Goal: Transaction & Acquisition: Purchase product/service

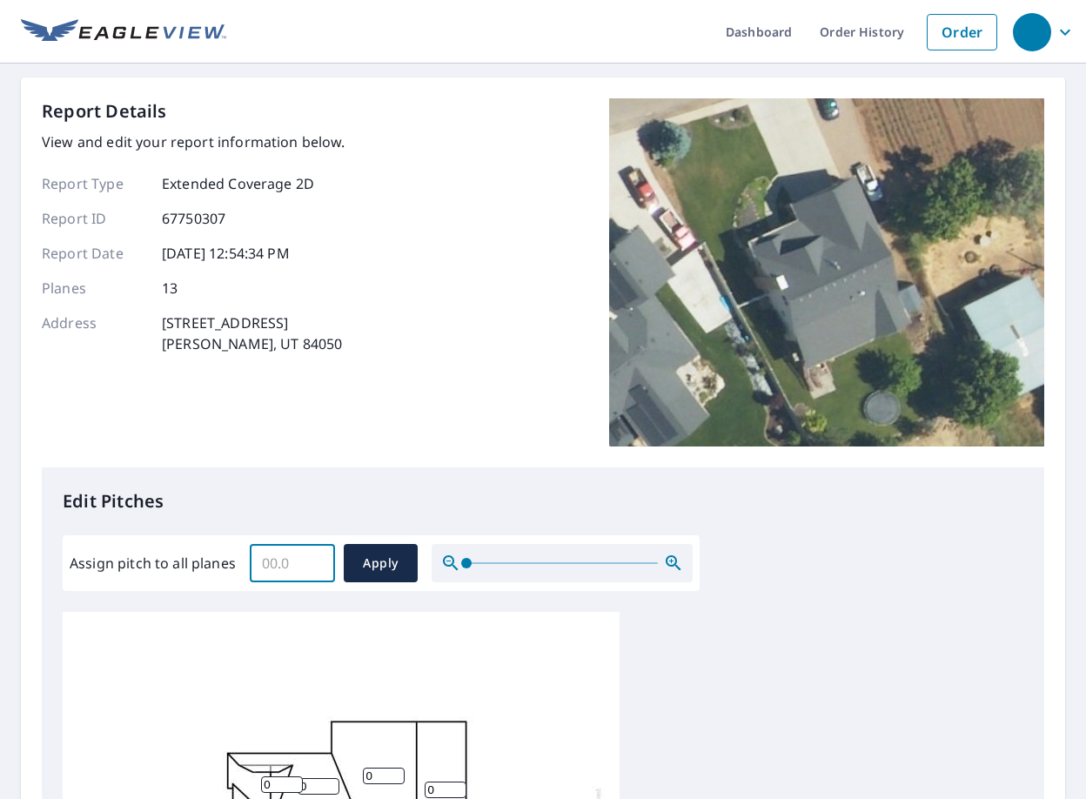
click at [278, 559] on input "Assign pitch to all planes" at bounding box center [292, 563] width 85 height 49
type input "7"
click at [391, 566] on span "Apply" at bounding box center [381, 564] width 46 height 22
type input "7"
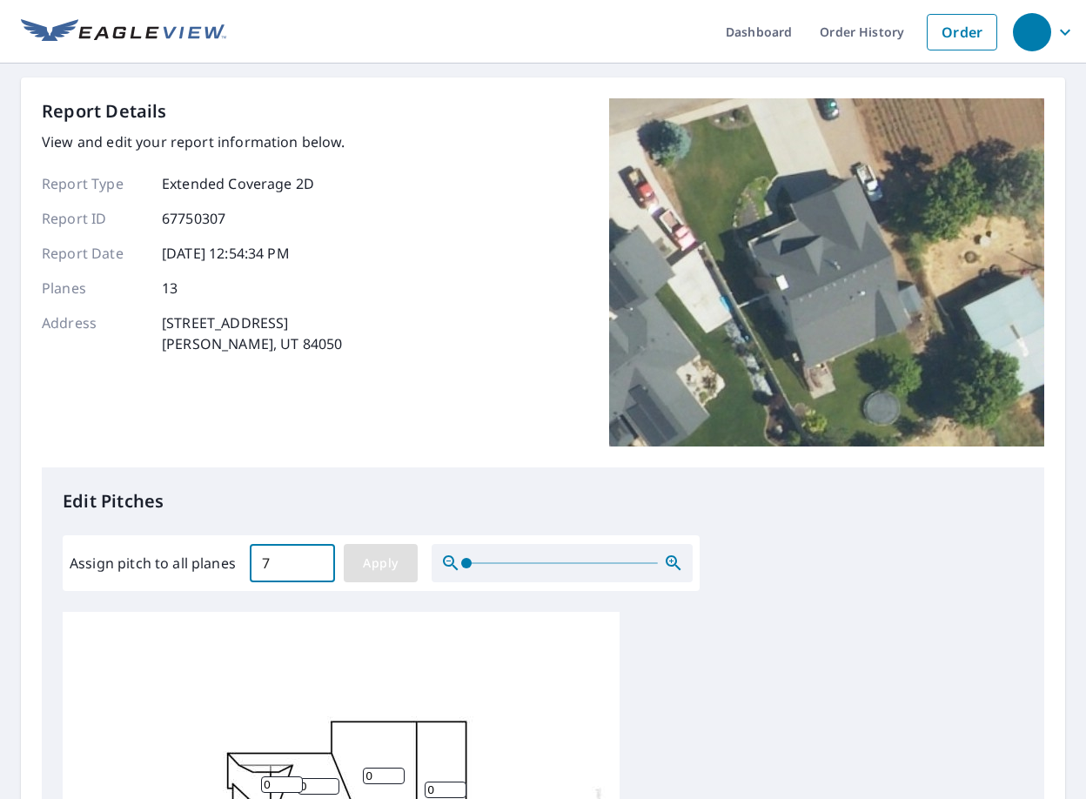
type input "7"
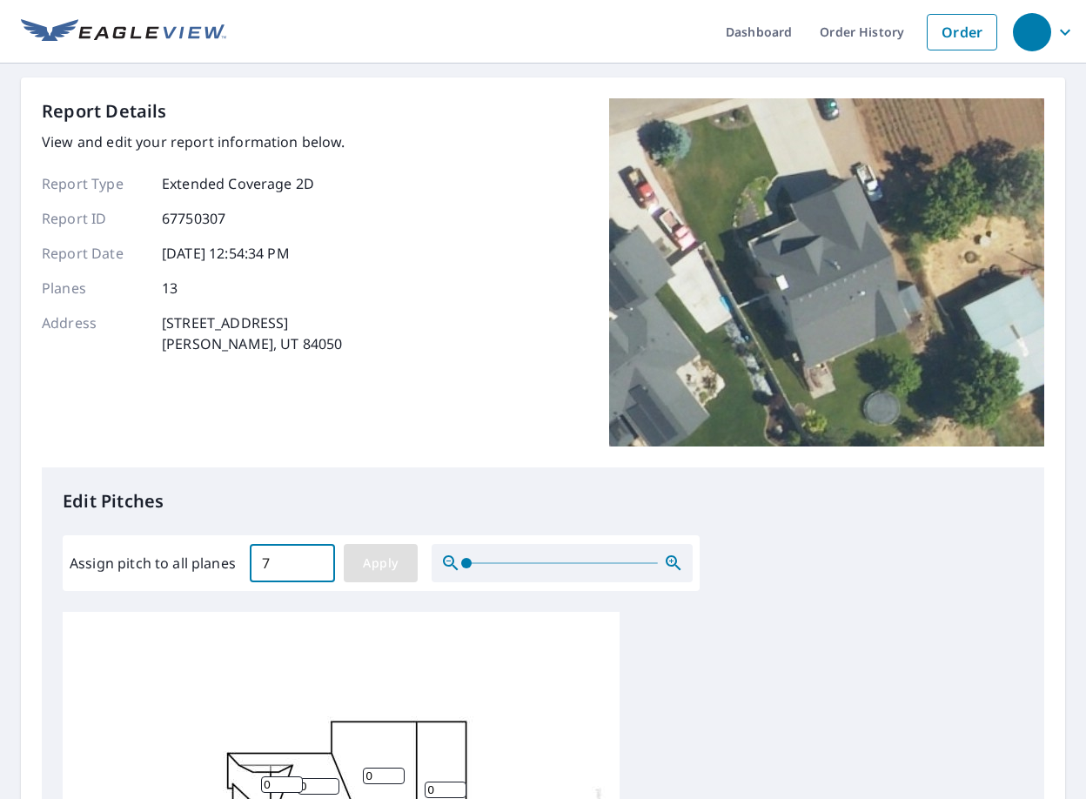
type input "7"
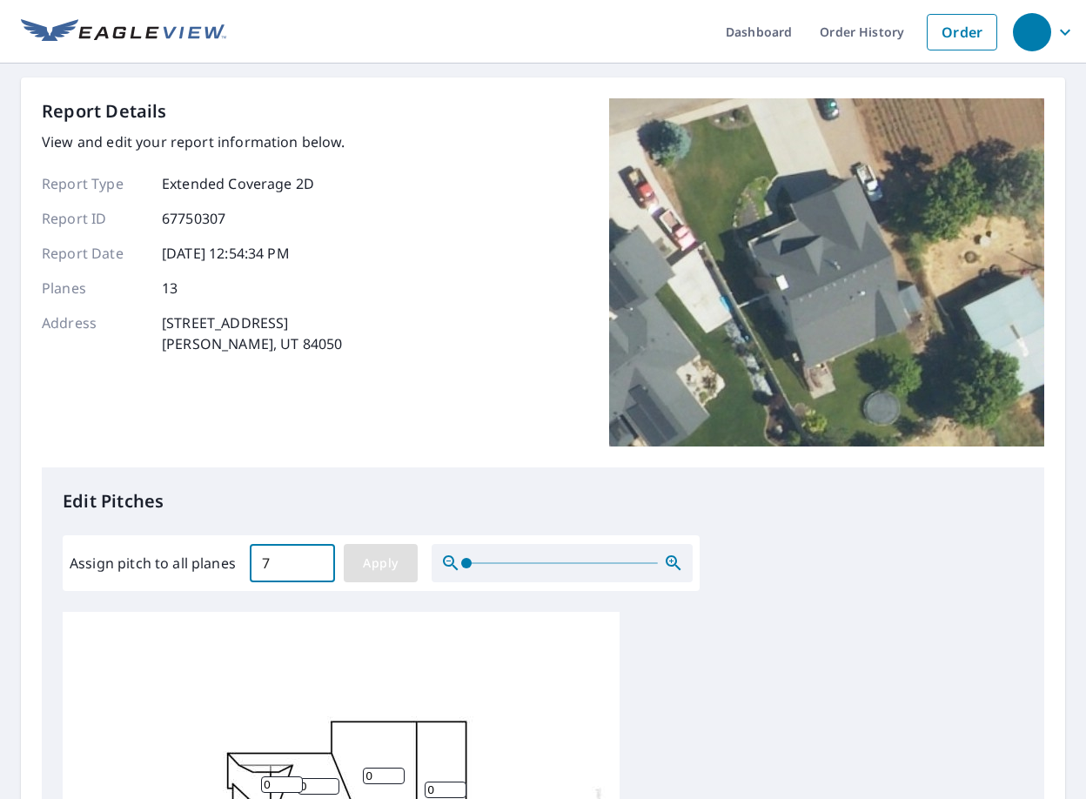
type input "7"
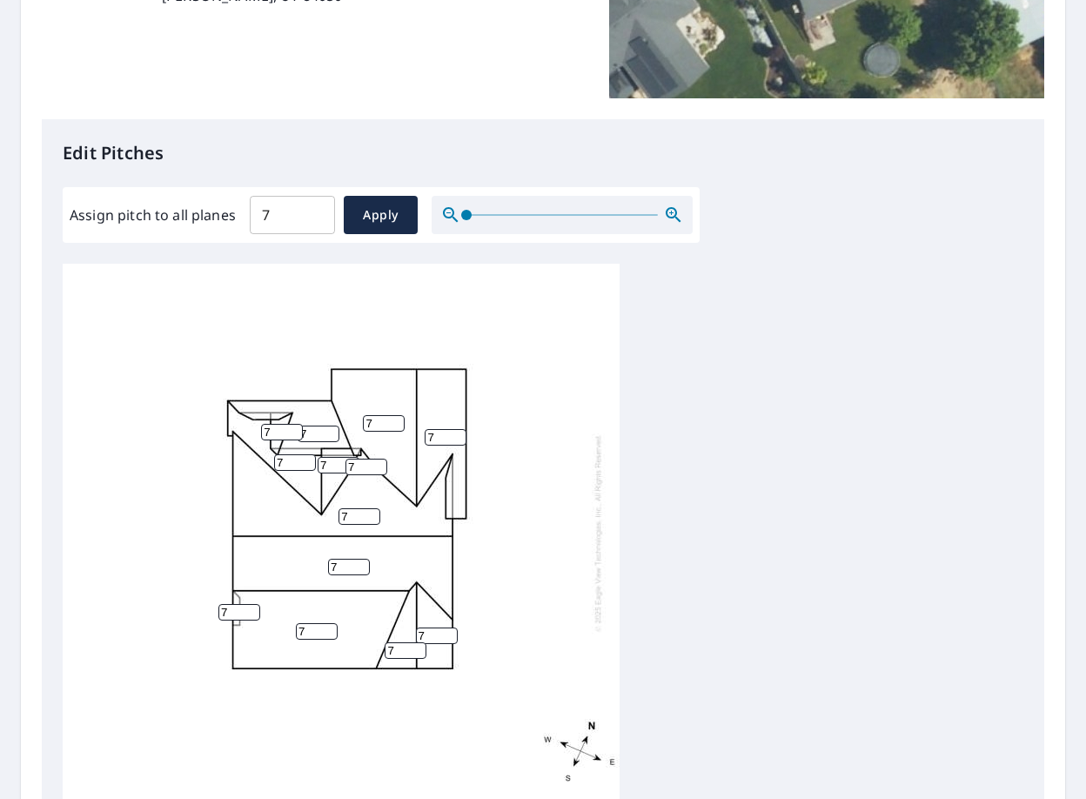
scroll to position [17, 0]
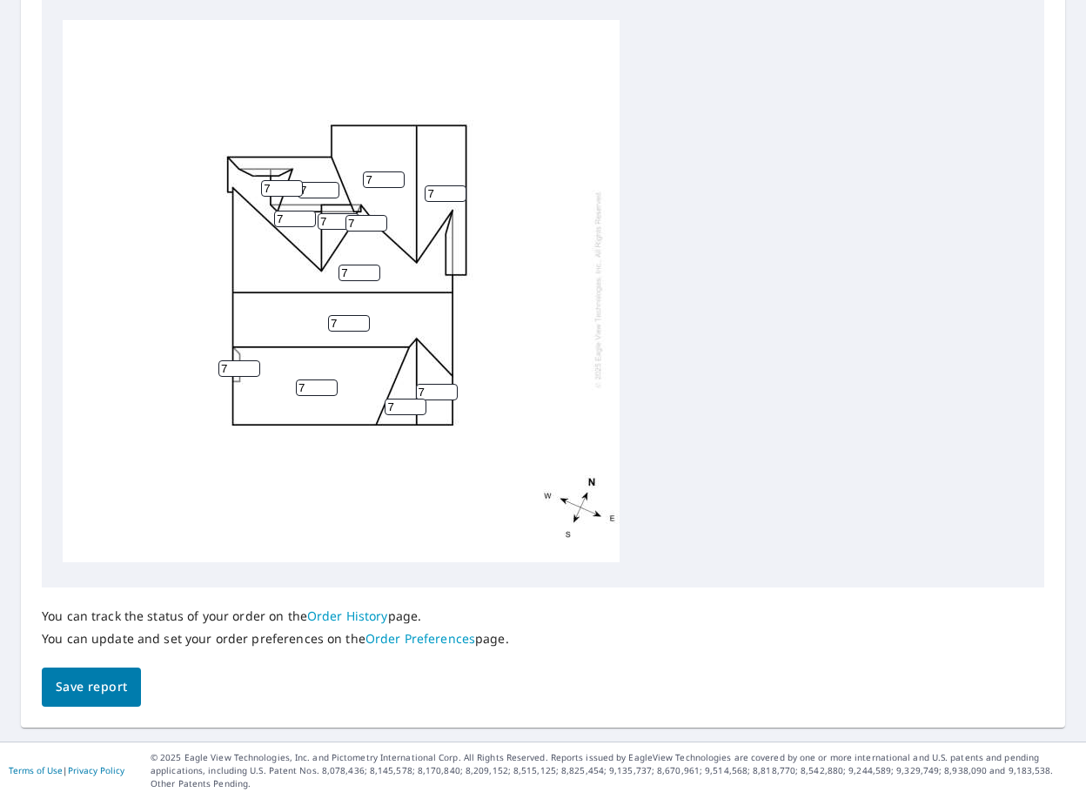
click at [119, 686] on span "Save report" at bounding box center [91, 687] width 71 height 22
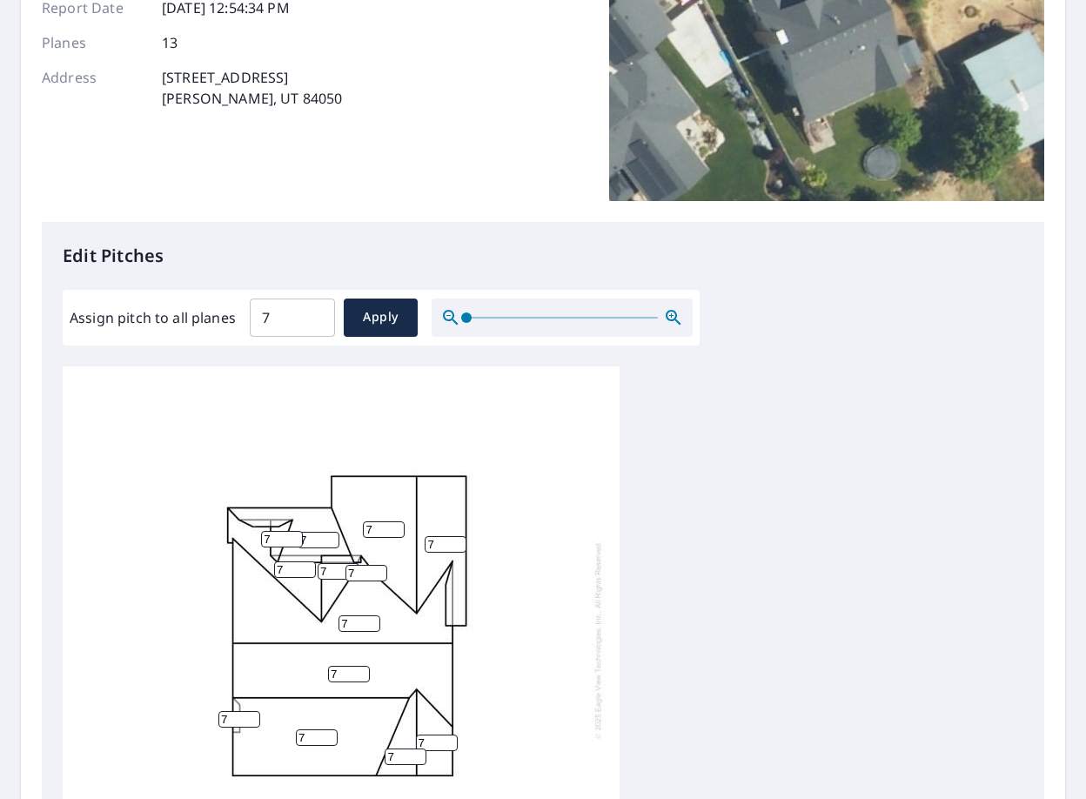
scroll to position [0, 0]
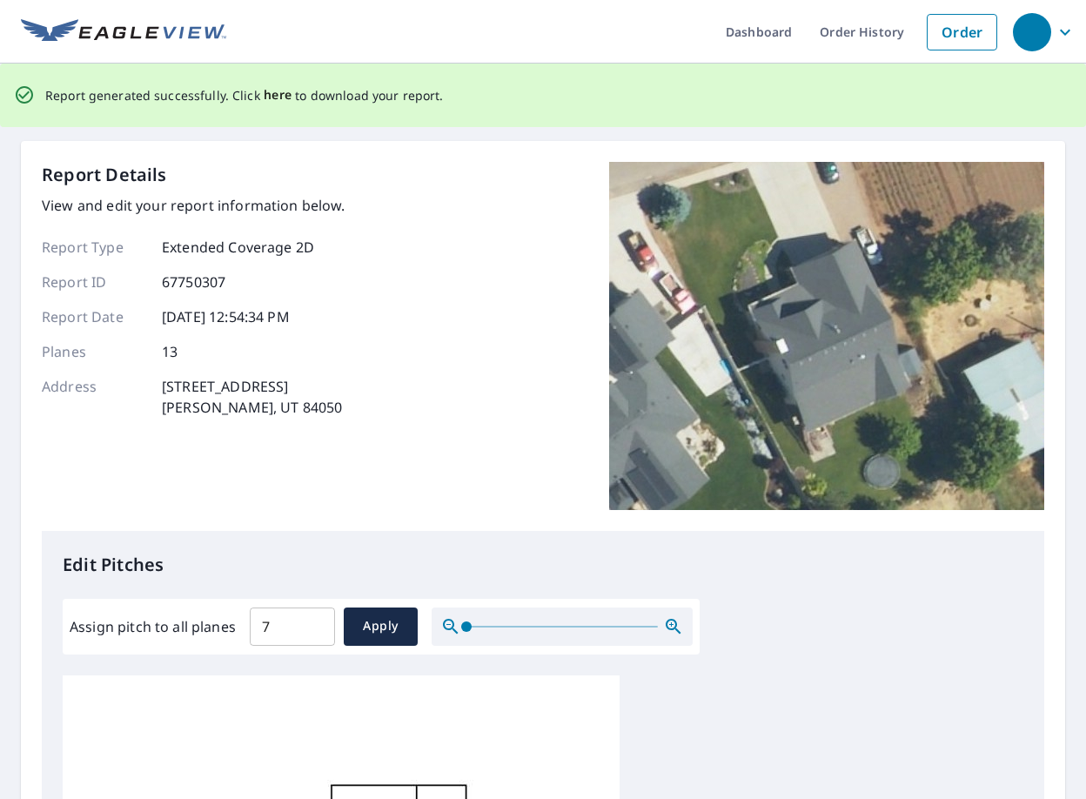
click at [265, 97] on span "here" at bounding box center [278, 95] width 29 height 22
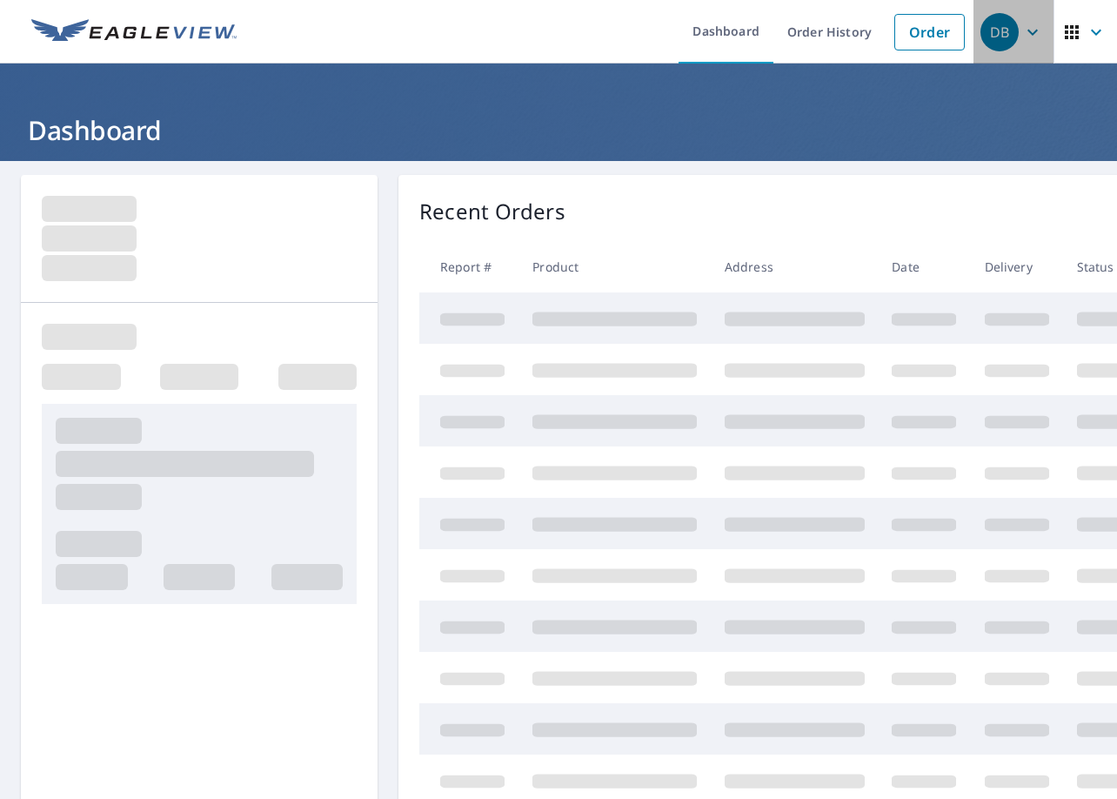
click at [1022, 39] on icon "button" at bounding box center [1032, 32] width 21 height 21
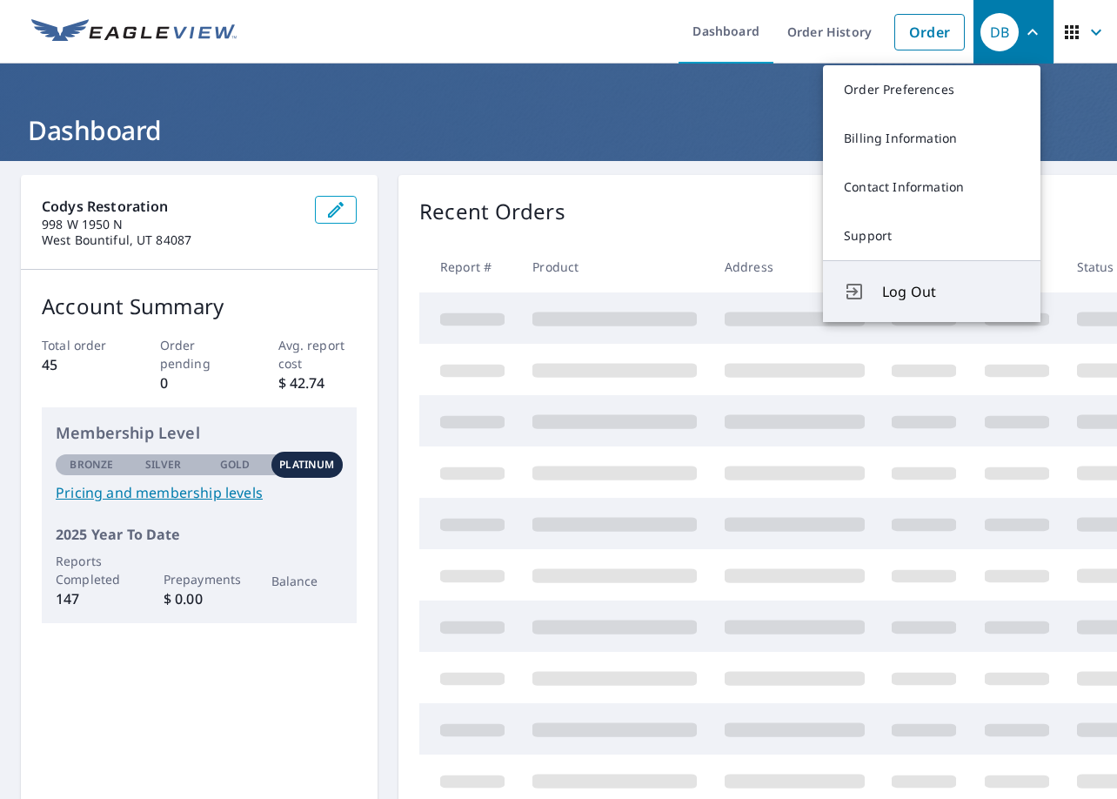
click at [933, 290] on span "Log Out" at bounding box center [950, 291] width 137 height 21
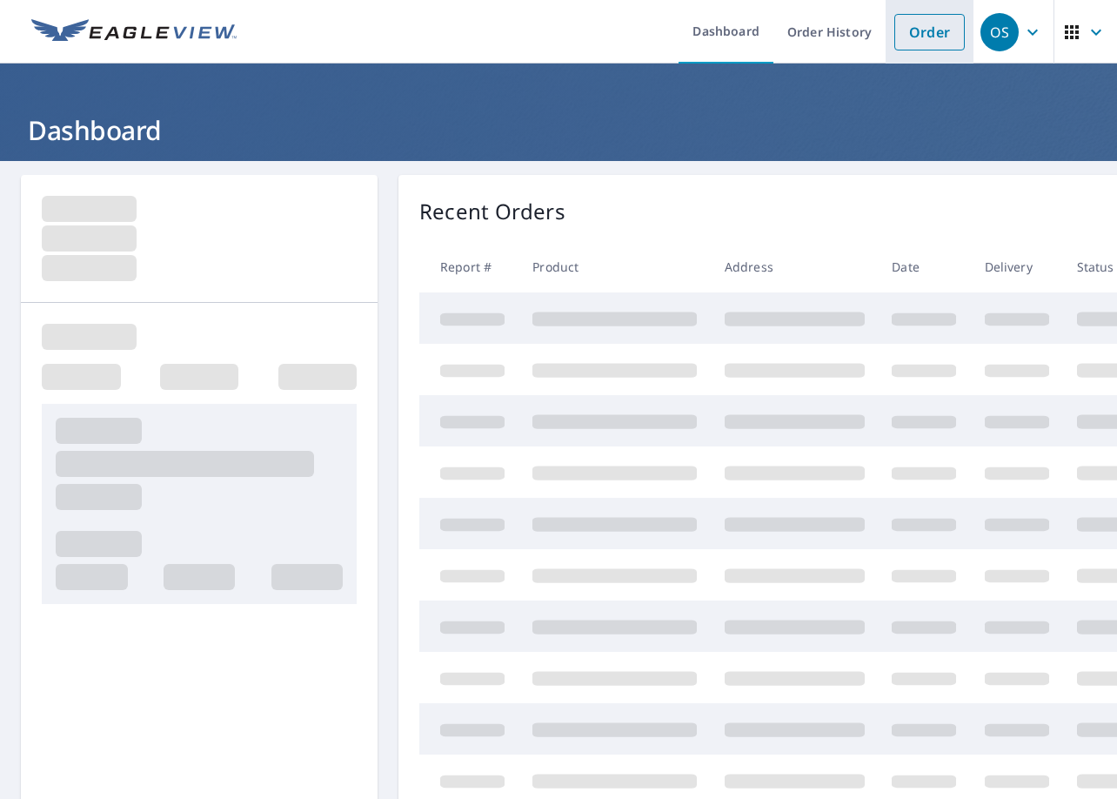
click at [933, 41] on link "Order" at bounding box center [930, 32] width 70 height 37
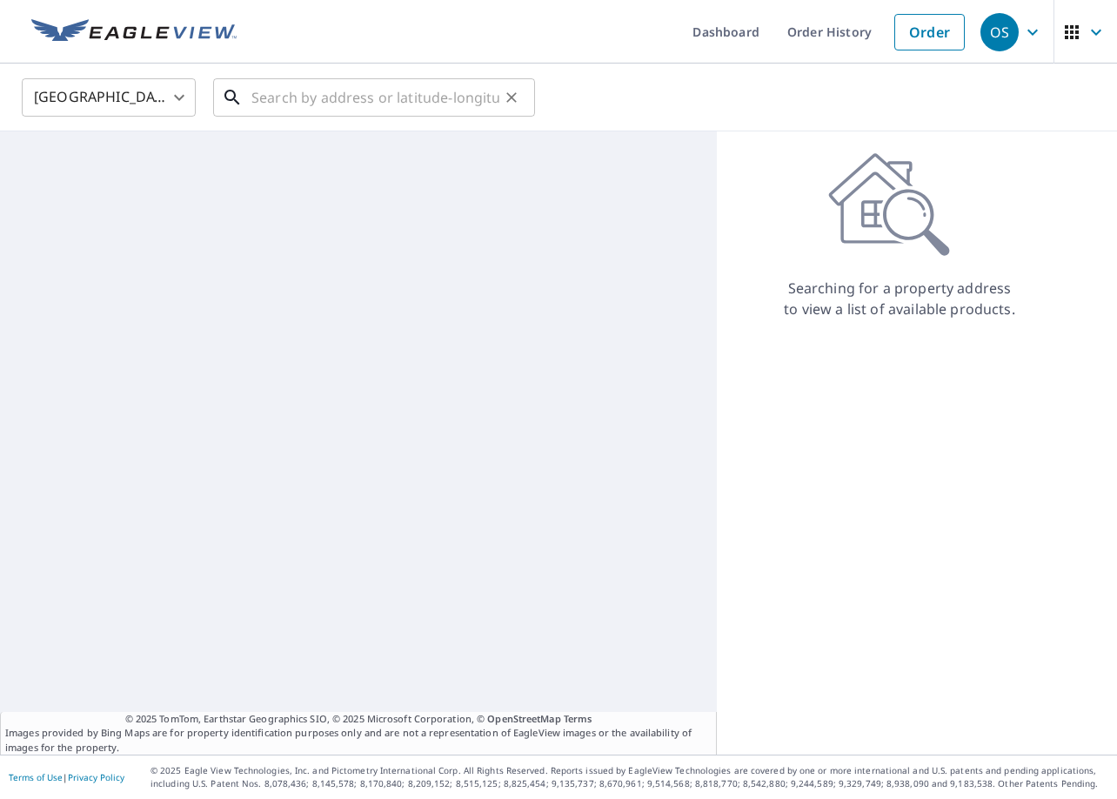
click at [351, 94] on input "text" at bounding box center [375, 97] width 248 height 49
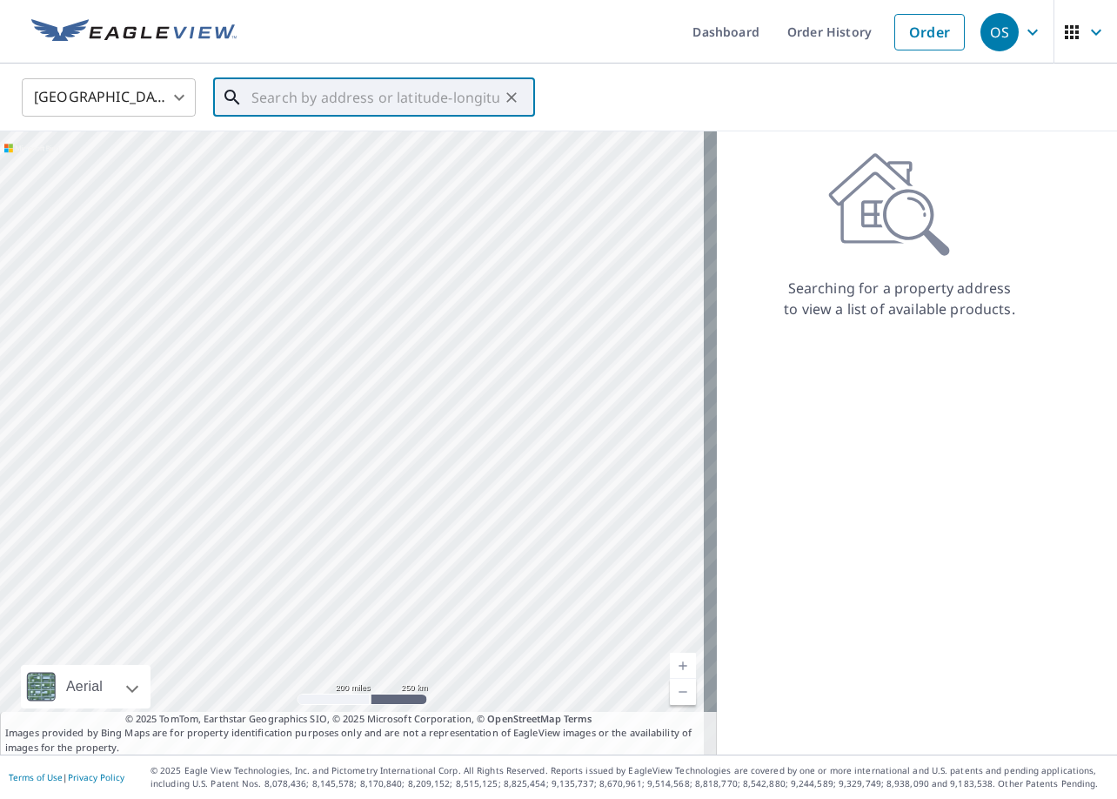
paste input "150 SE Windance Ct, Bend, OR 97702"
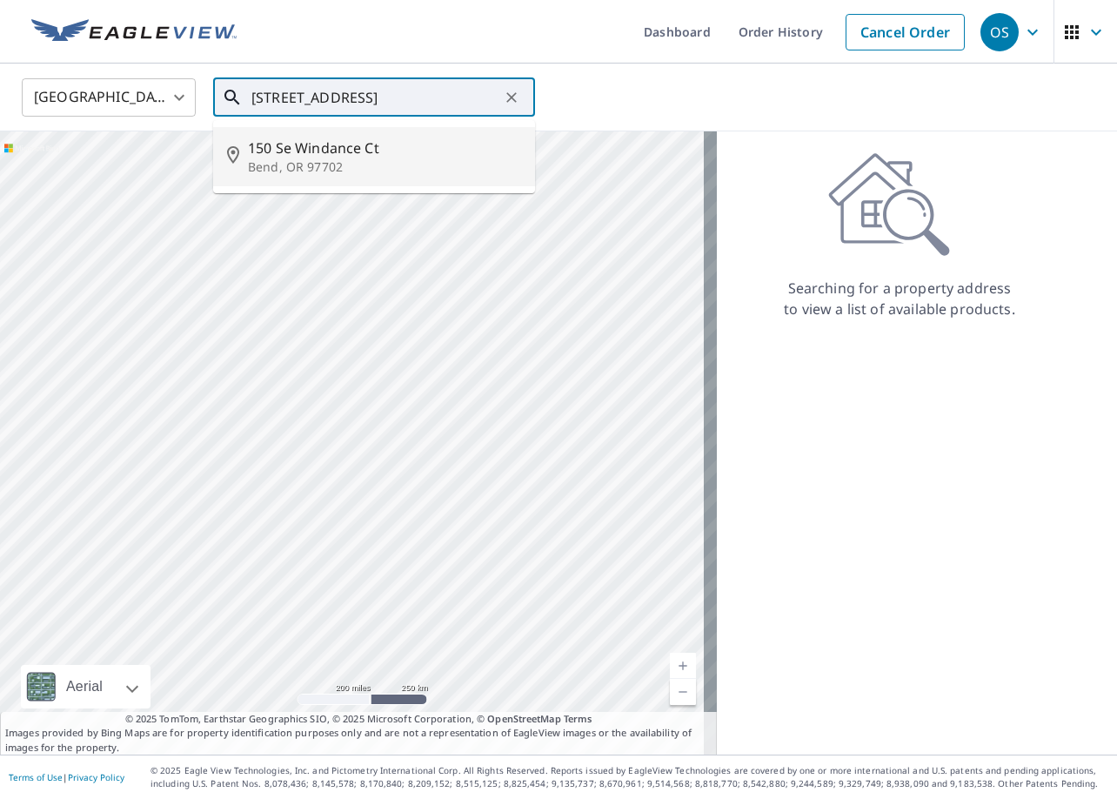
click at [408, 156] on span "150 Se Windance Ct" at bounding box center [384, 147] width 273 height 21
type input "150 Se Windance Ct Bend, OR 97702"
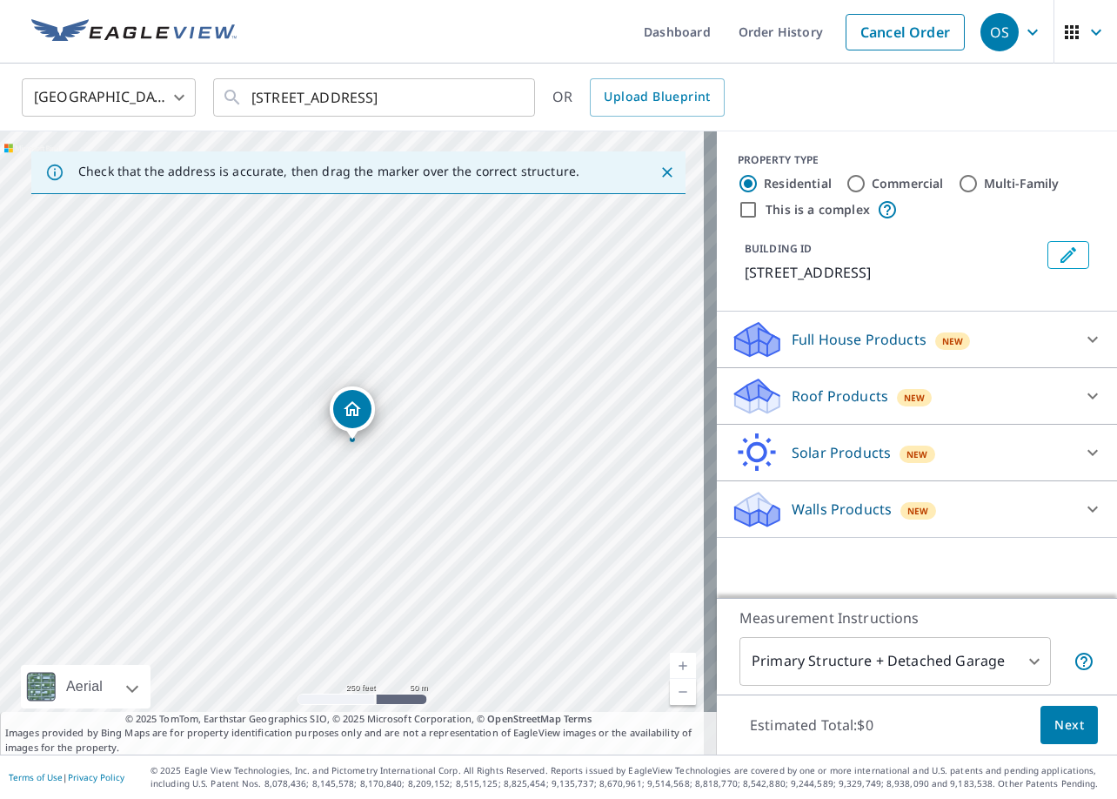
click at [825, 399] on p "Roof Products" at bounding box center [840, 395] width 97 height 21
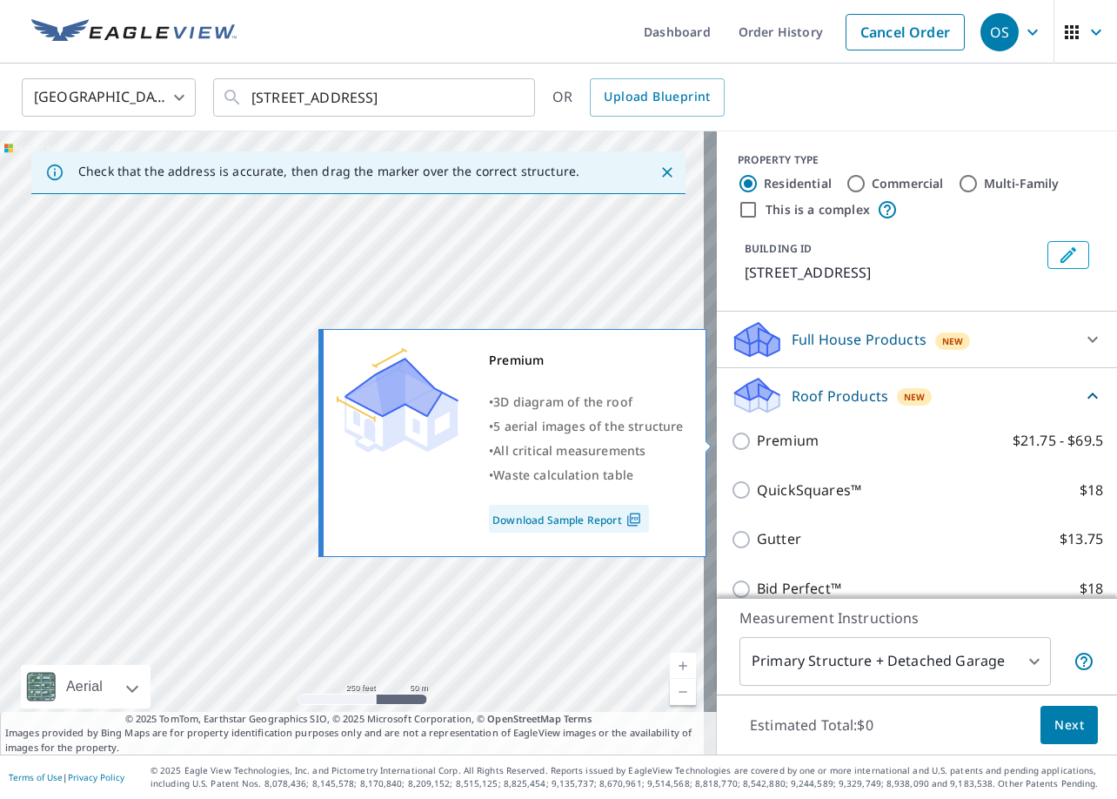
click at [783, 440] on p "Premium" at bounding box center [788, 441] width 62 height 22
click at [757, 440] on input "Premium $21.75 - $69.5" at bounding box center [744, 441] width 26 height 21
checkbox input "true"
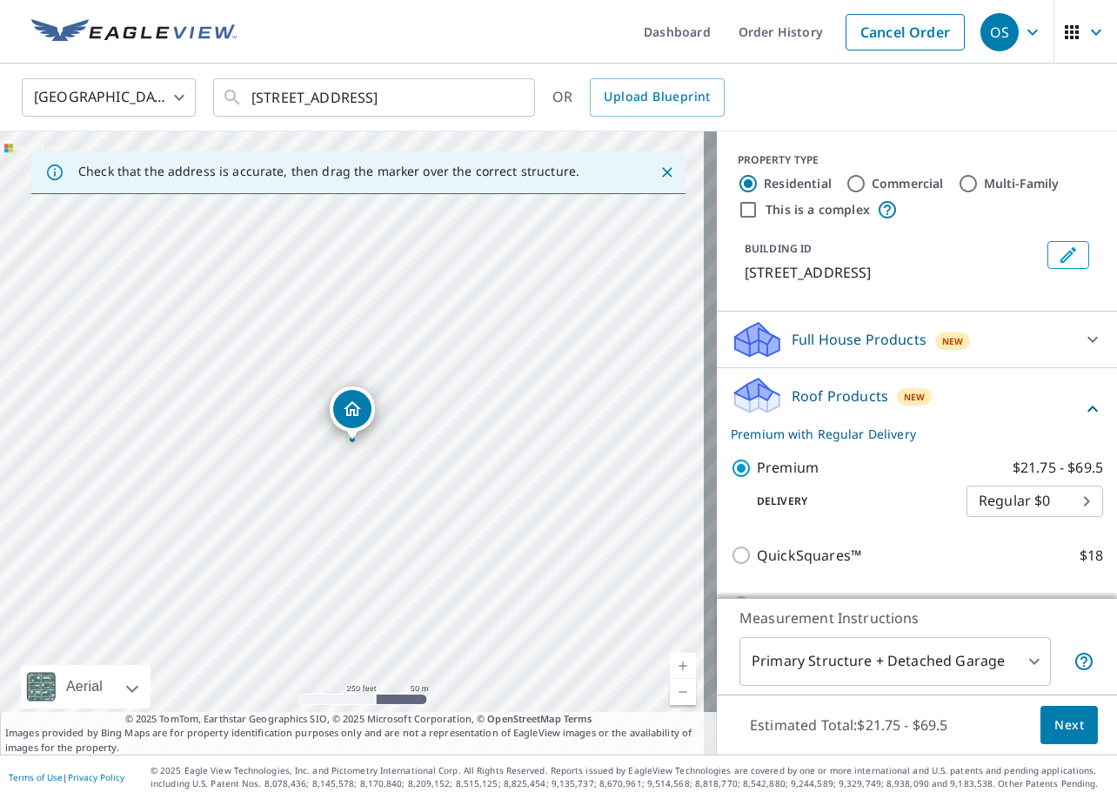
click at [1063, 726] on span "Next" at bounding box center [1070, 725] width 30 height 22
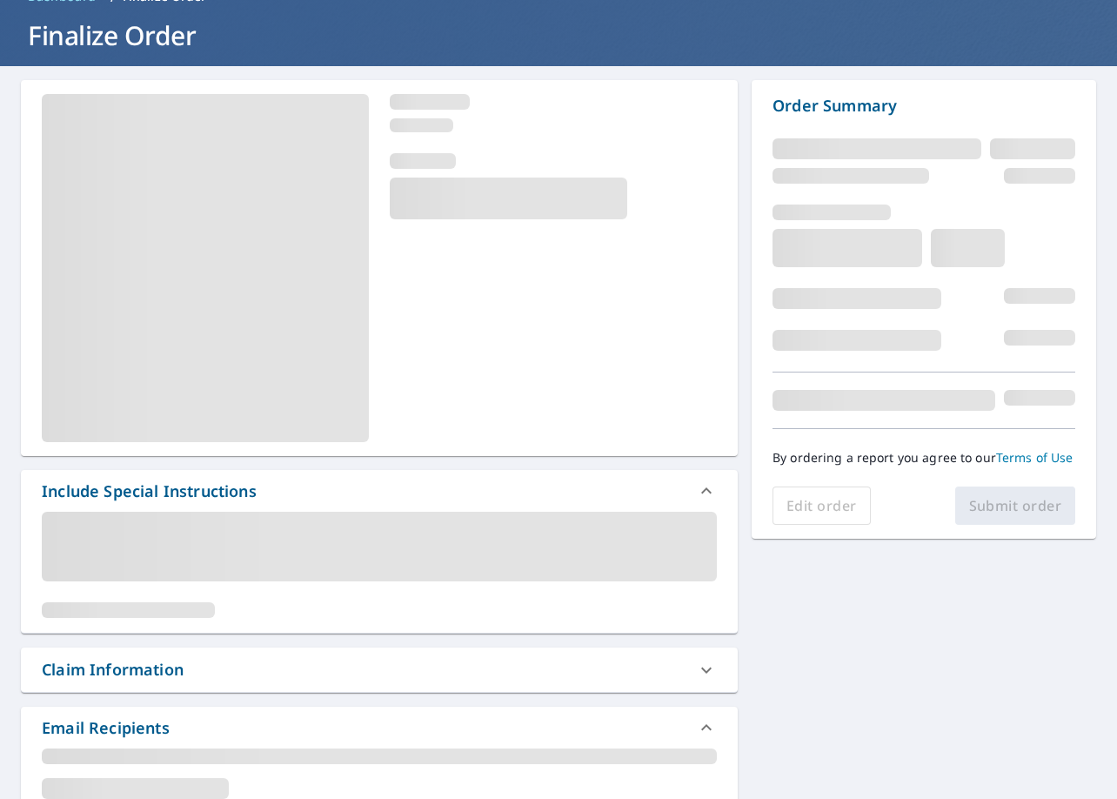
scroll to position [261, 0]
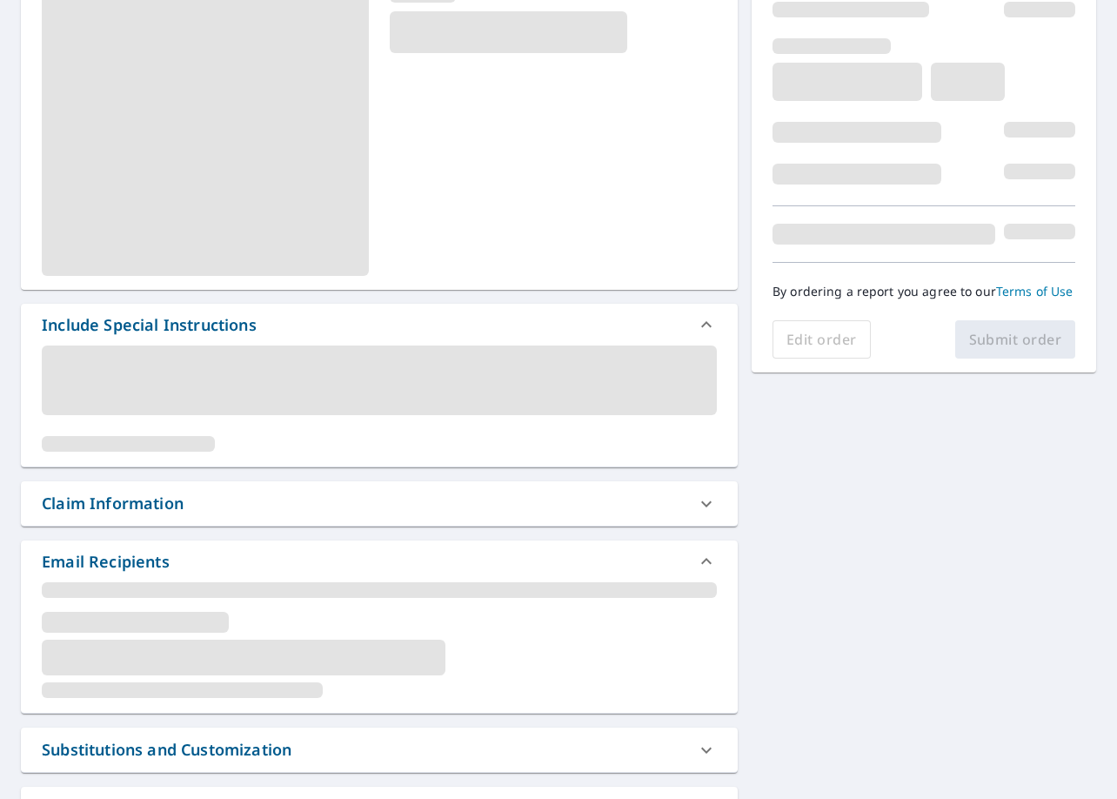
click at [256, 506] on div "Claim Information" at bounding box center [364, 503] width 644 height 23
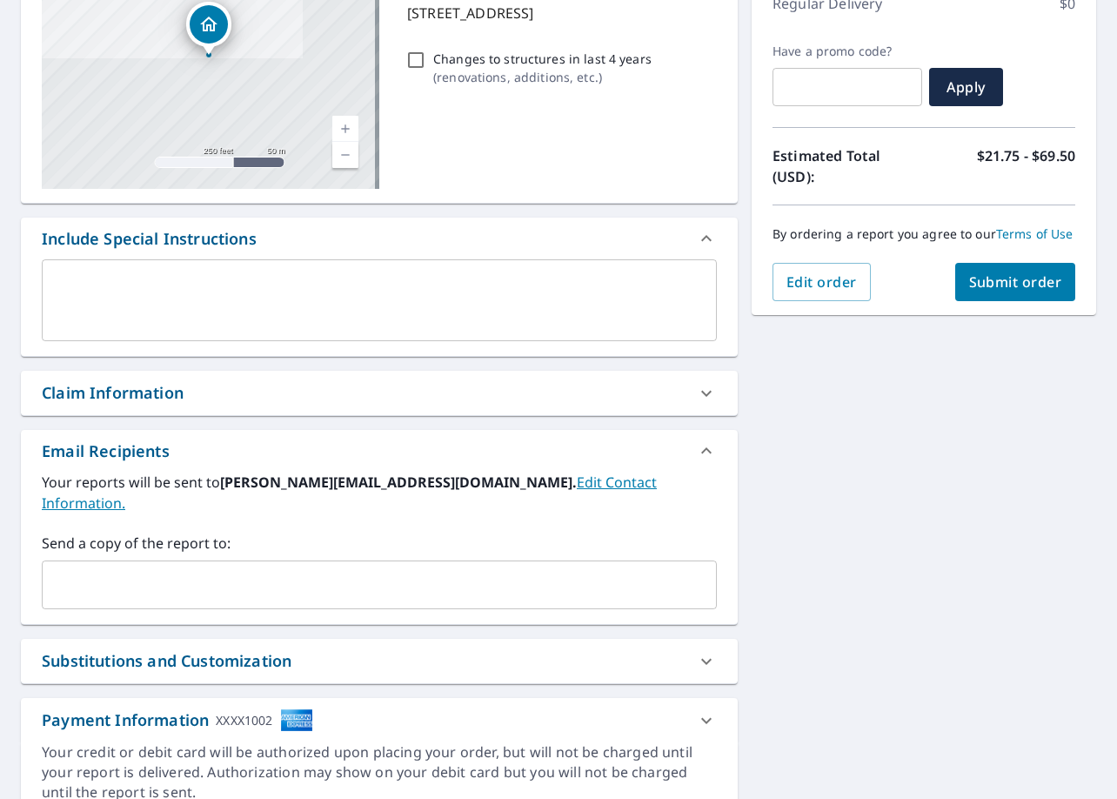
click at [203, 386] on div "Claim Information" at bounding box center [364, 392] width 644 height 23
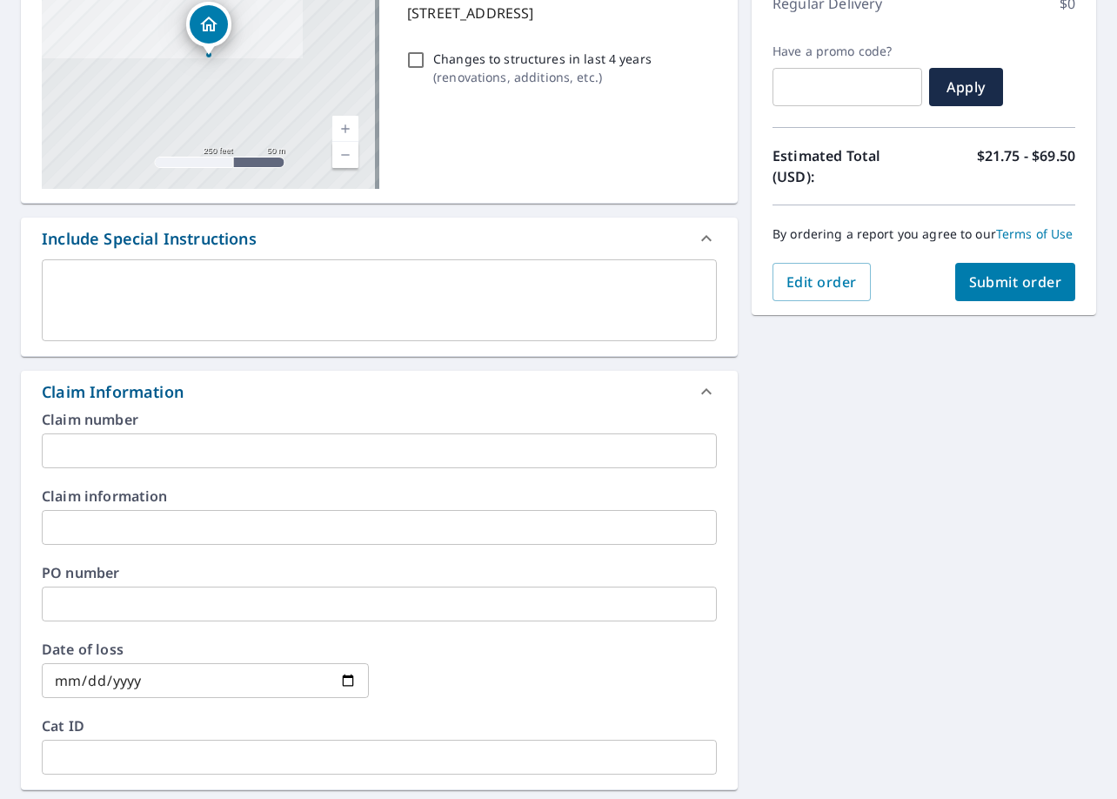
click at [190, 458] on input "text" at bounding box center [379, 450] width 675 height 35
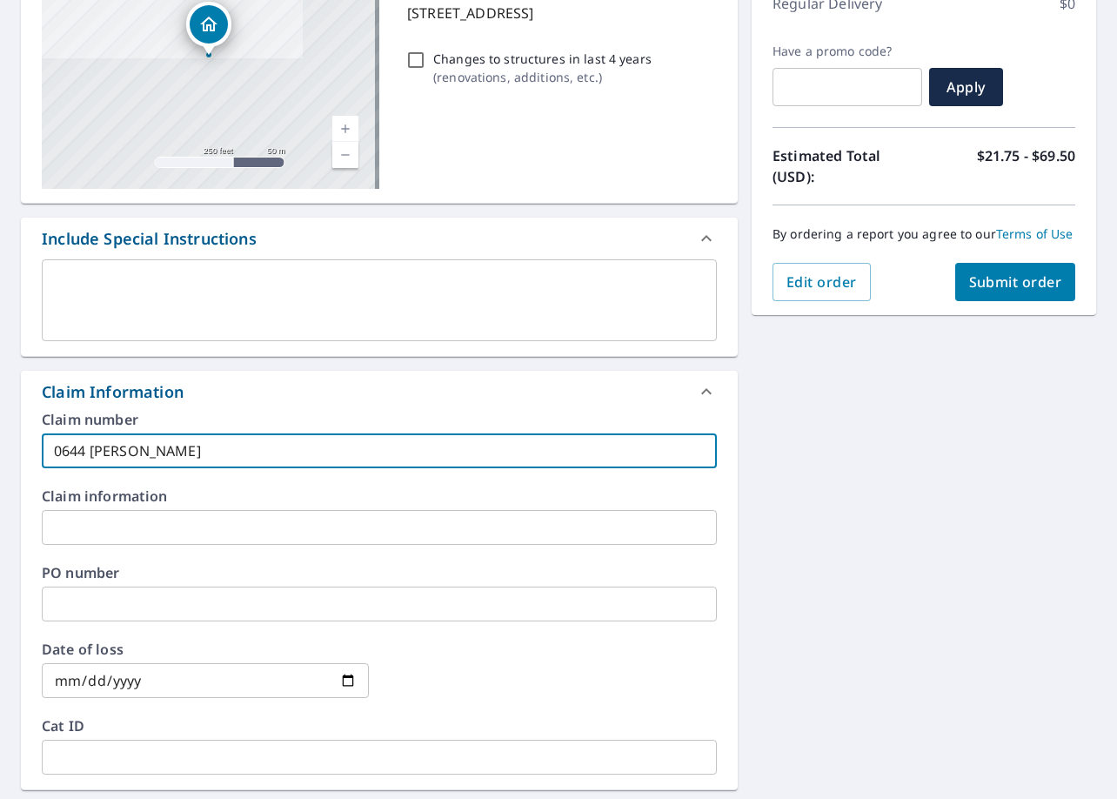
type input "0644 Steinke"
click at [981, 273] on span "Submit order" at bounding box center [1015, 281] width 93 height 19
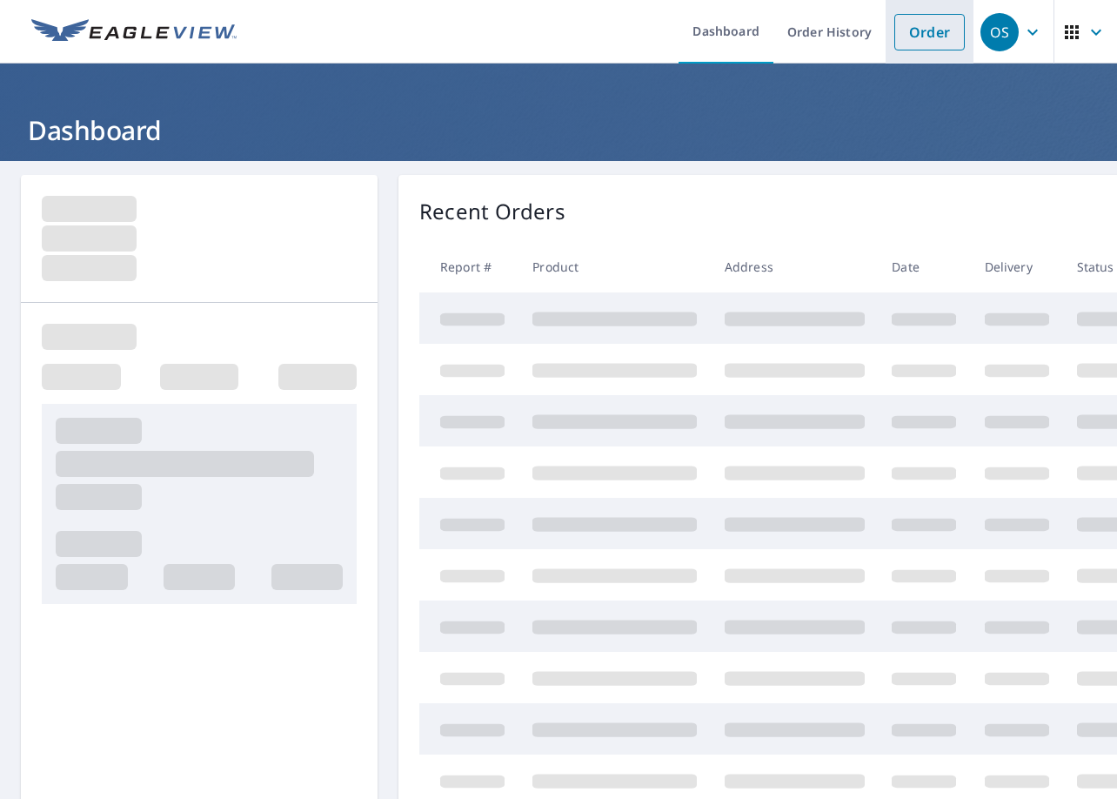
click at [921, 35] on link "Order" at bounding box center [930, 32] width 70 height 37
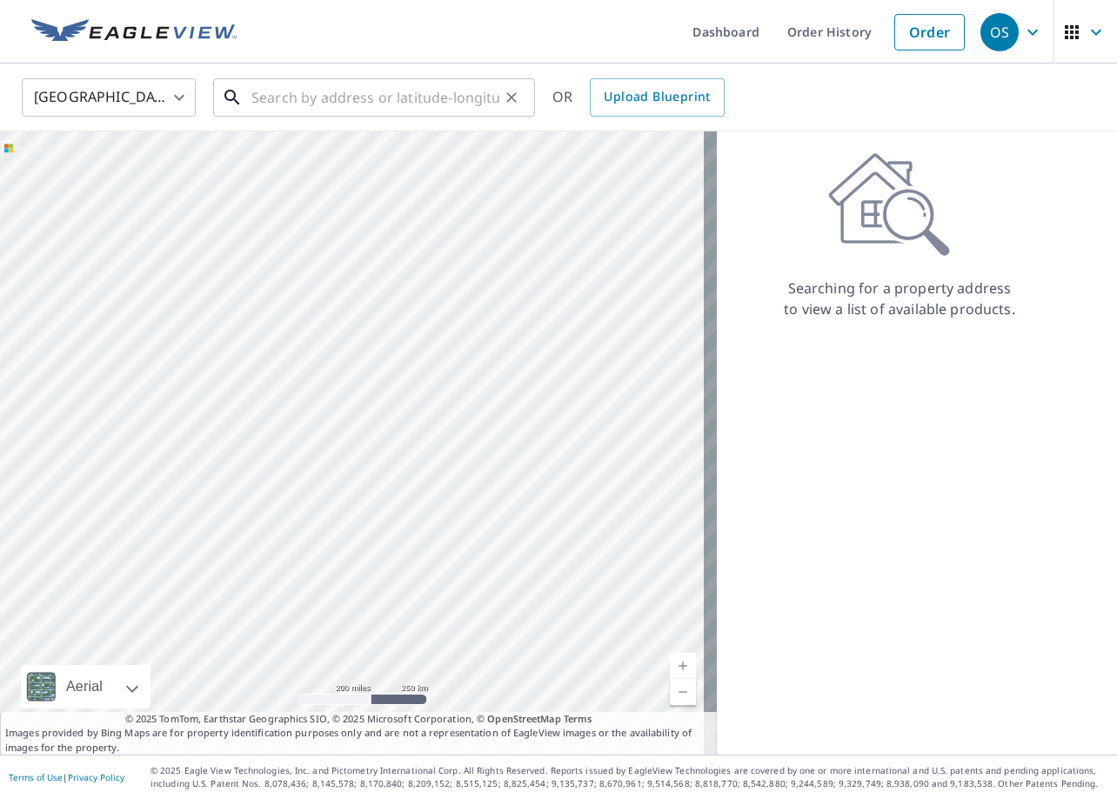
click at [399, 97] on input "text" at bounding box center [375, 97] width 248 height 49
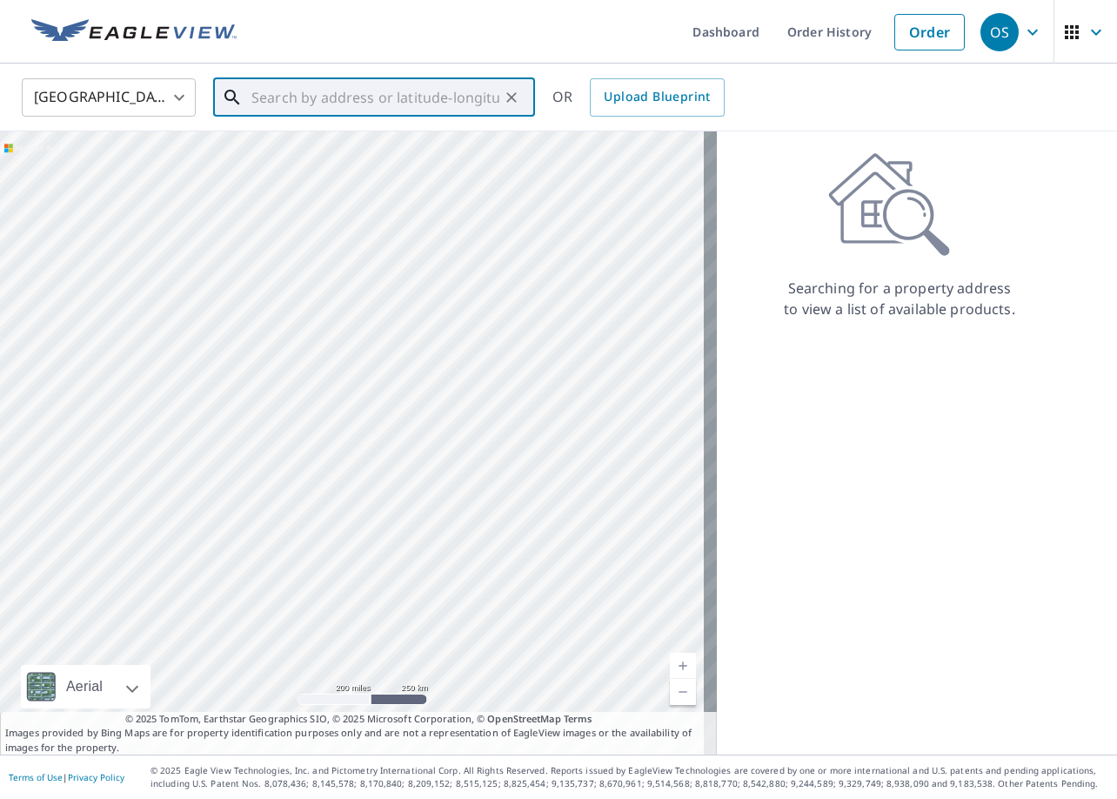
paste input "20963 Greenmont Dr, Bend, OR 97702"
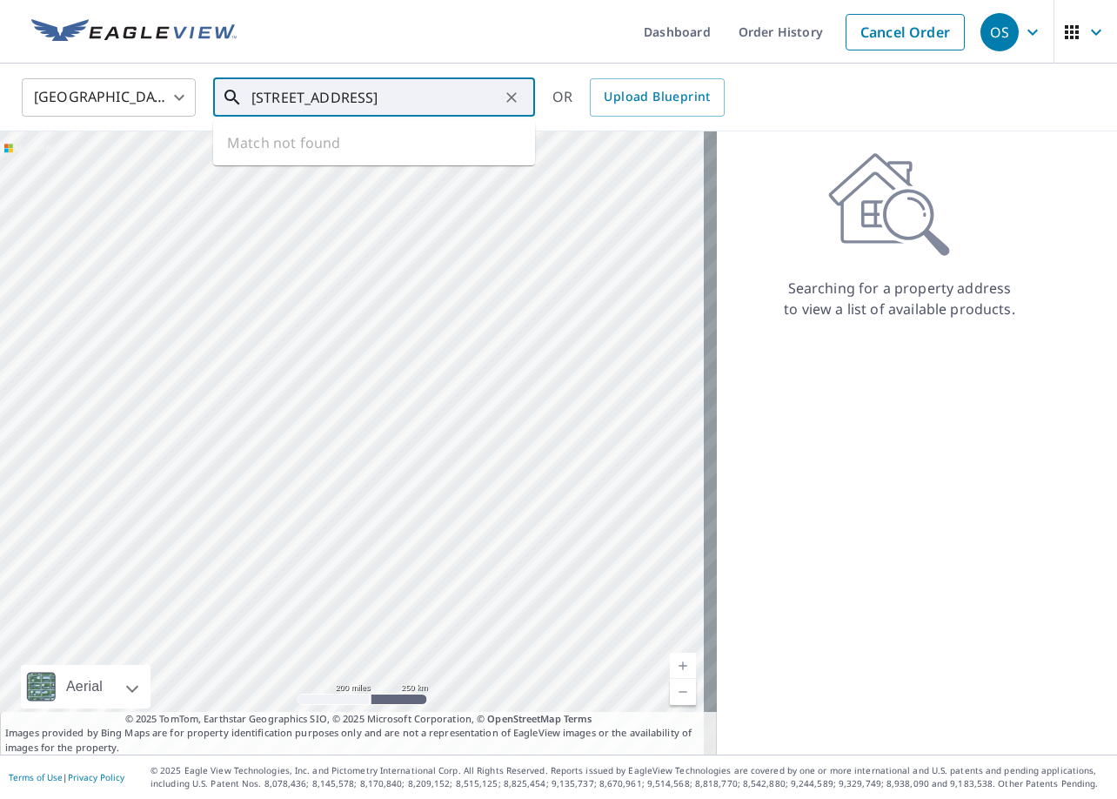
type input "20963 Greenmont Dr, Bend, OR 97702"
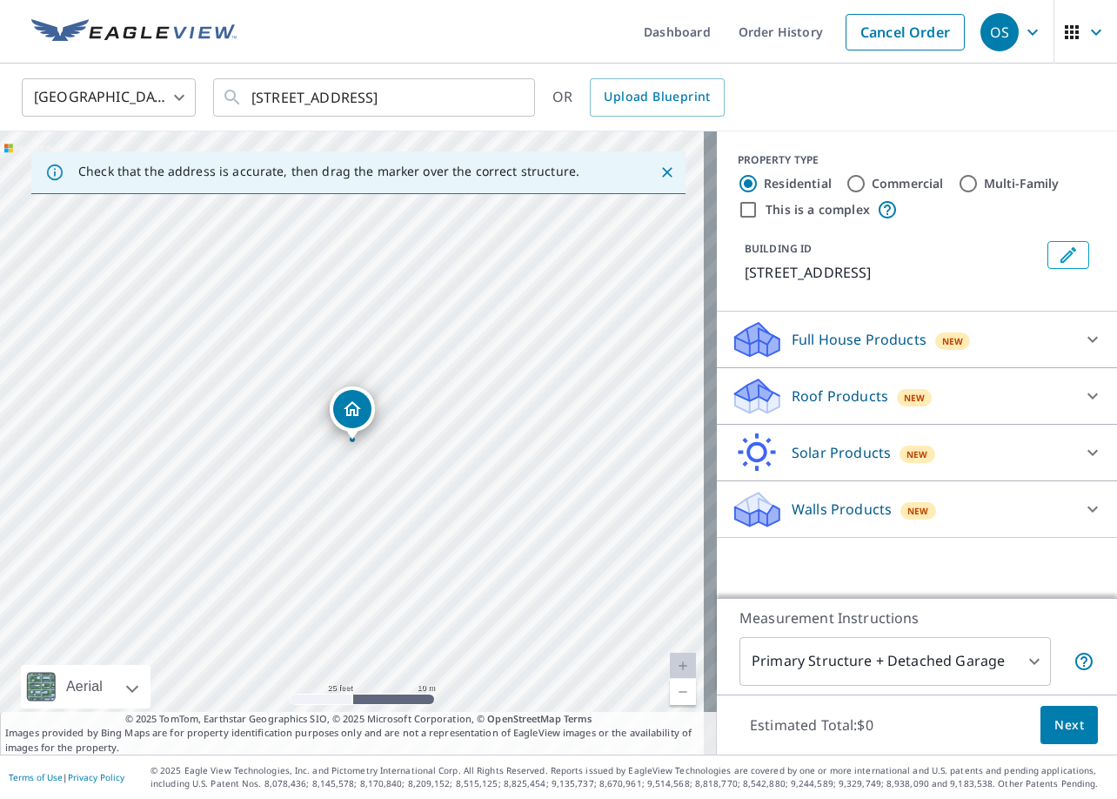
click at [803, 393] on p "Roof Products" at bounding box center [840, 395] width 97 height 21
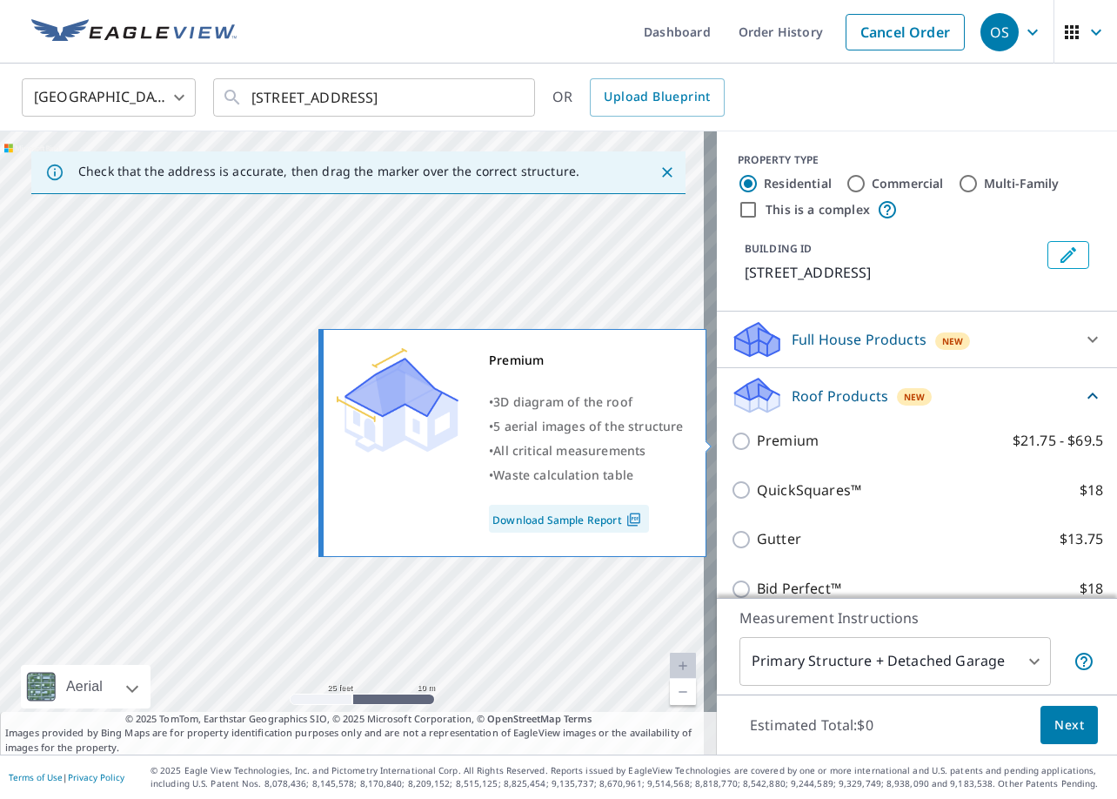
click at [788, 439] on p "Premium" at bounding box center [788, 441] width 62 height 22
click at [757, 439] on input "Premium $21.75 - $69.5" at bounding box center [744, 441] width 26 height 21
checkbox input "true"
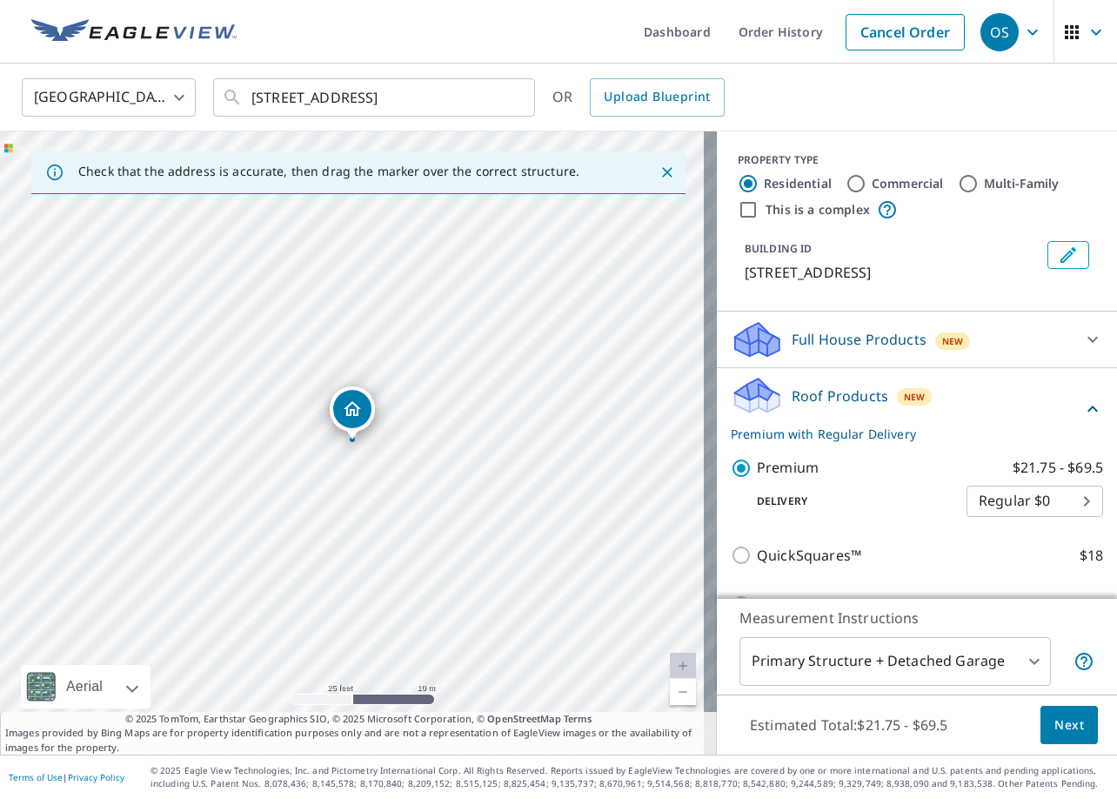
click at [1082, 734] on button "Next" at bounding box center [1069, 725] width 57 height 39
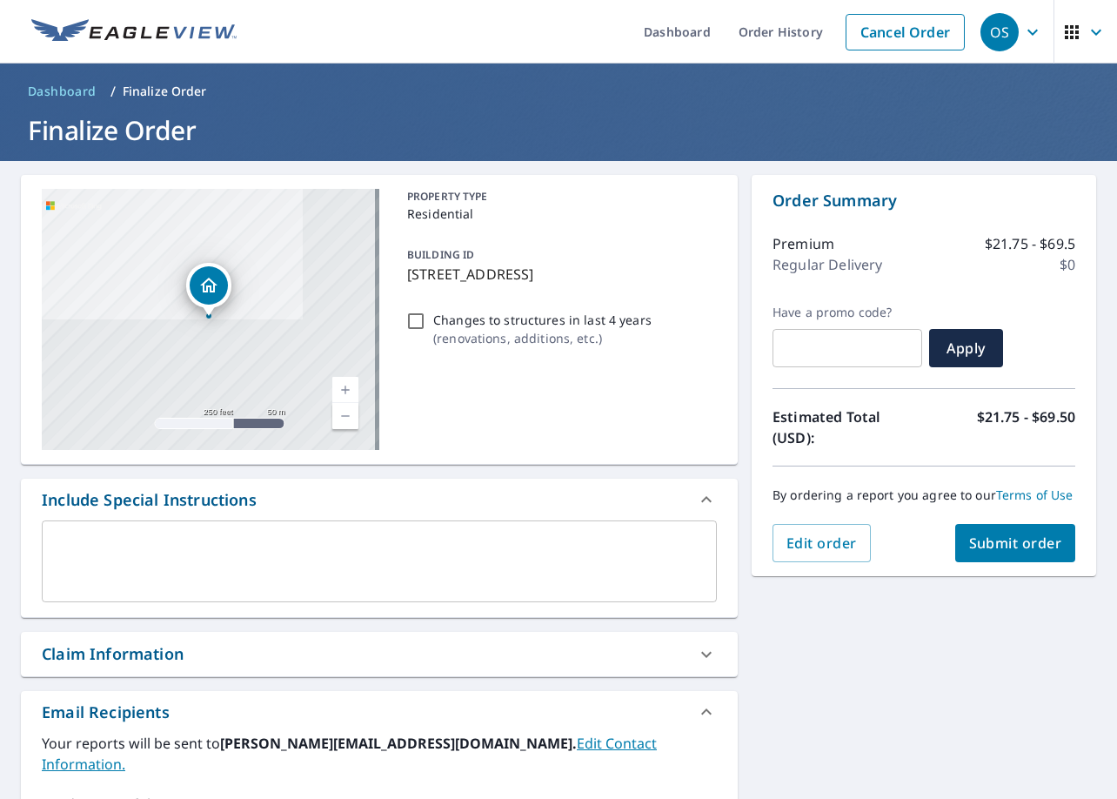
click at [156, 647] on div "Claim Information" at bounding box center [113, 653] width 142 height 23
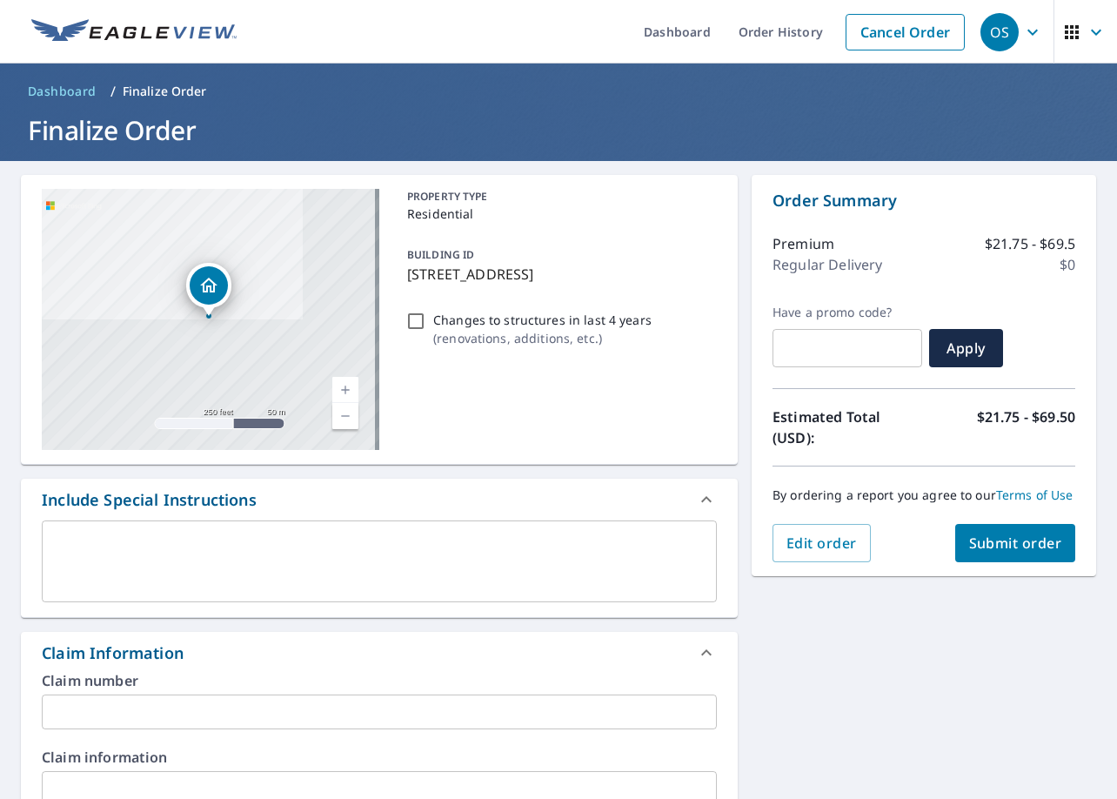
click at [165, 705] on input "text" at bounding box center [379, 711] width 675 height 35
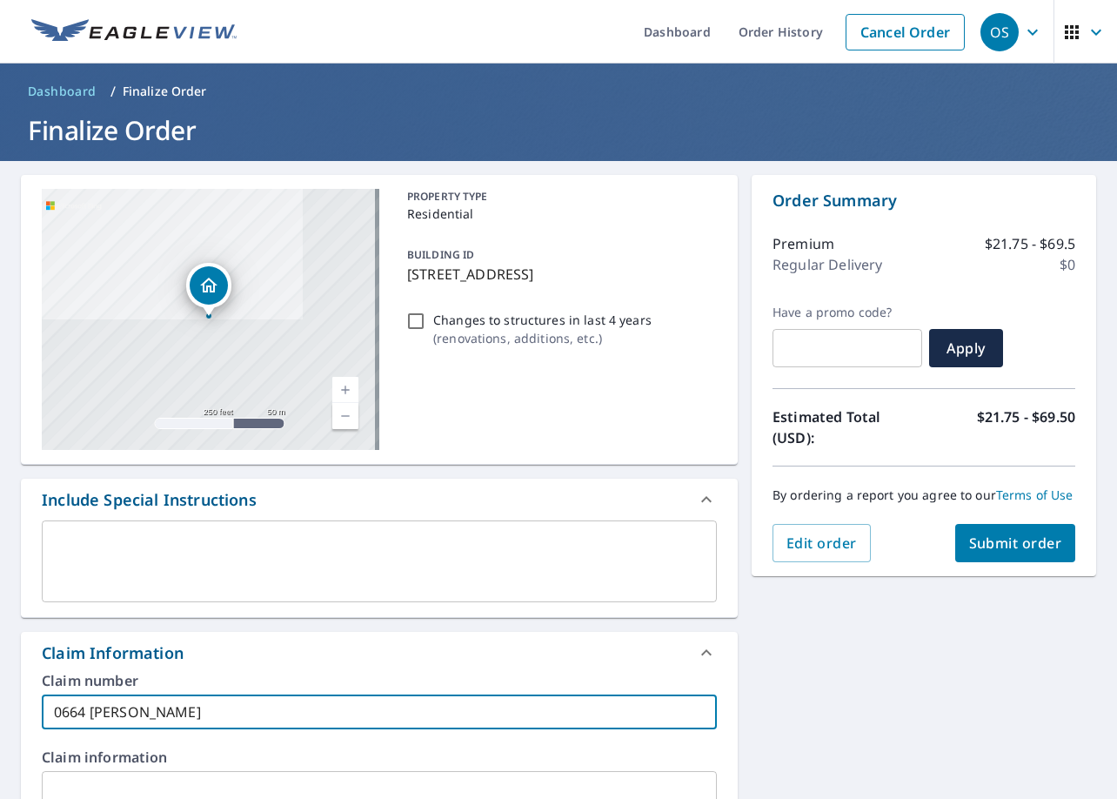
type input "0664 [PERSON_NAME]"
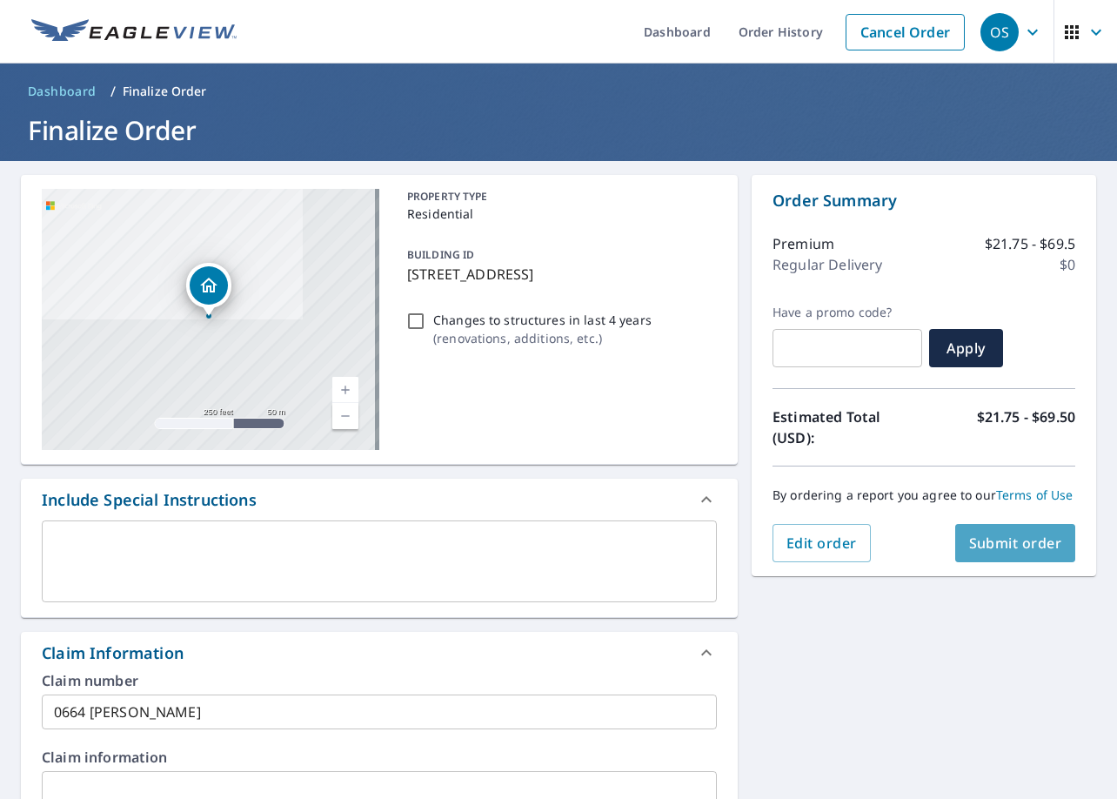
click at [992, 532] on button "Submit order" at bounding box center [1015, 543] width 121 height 38
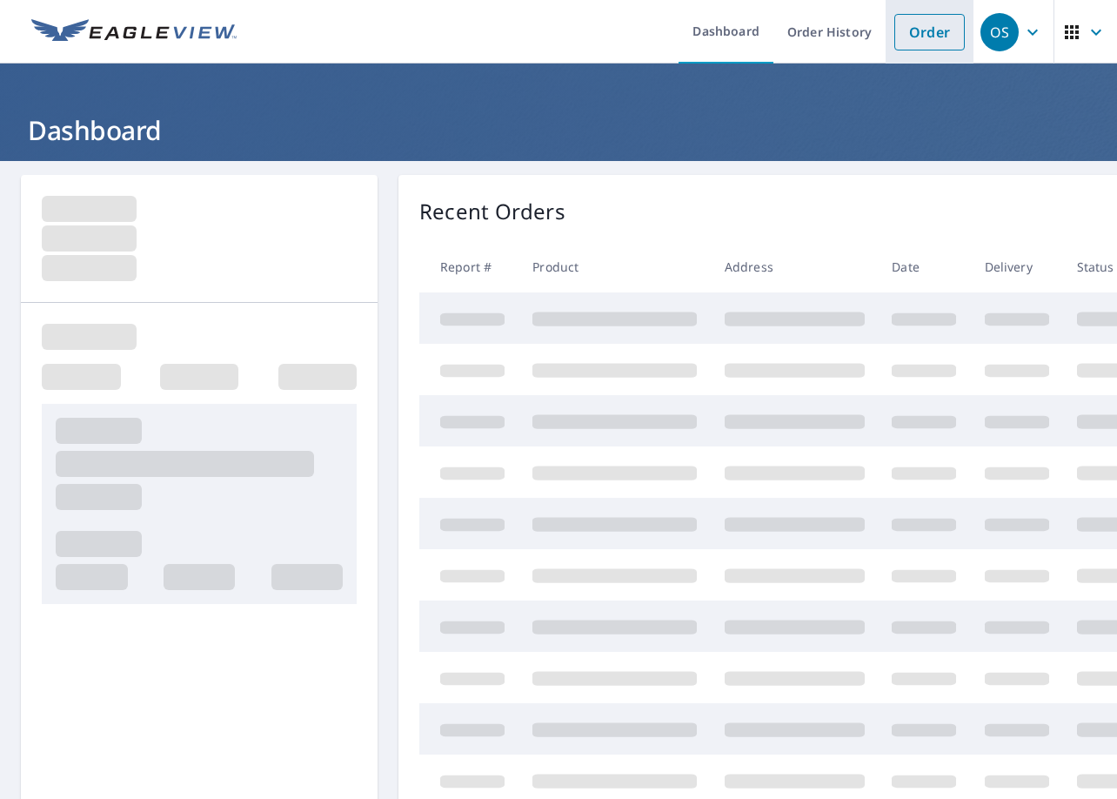
click at [918, 39] on link "Order" at bounding box center [930, 32] width 70 height 37
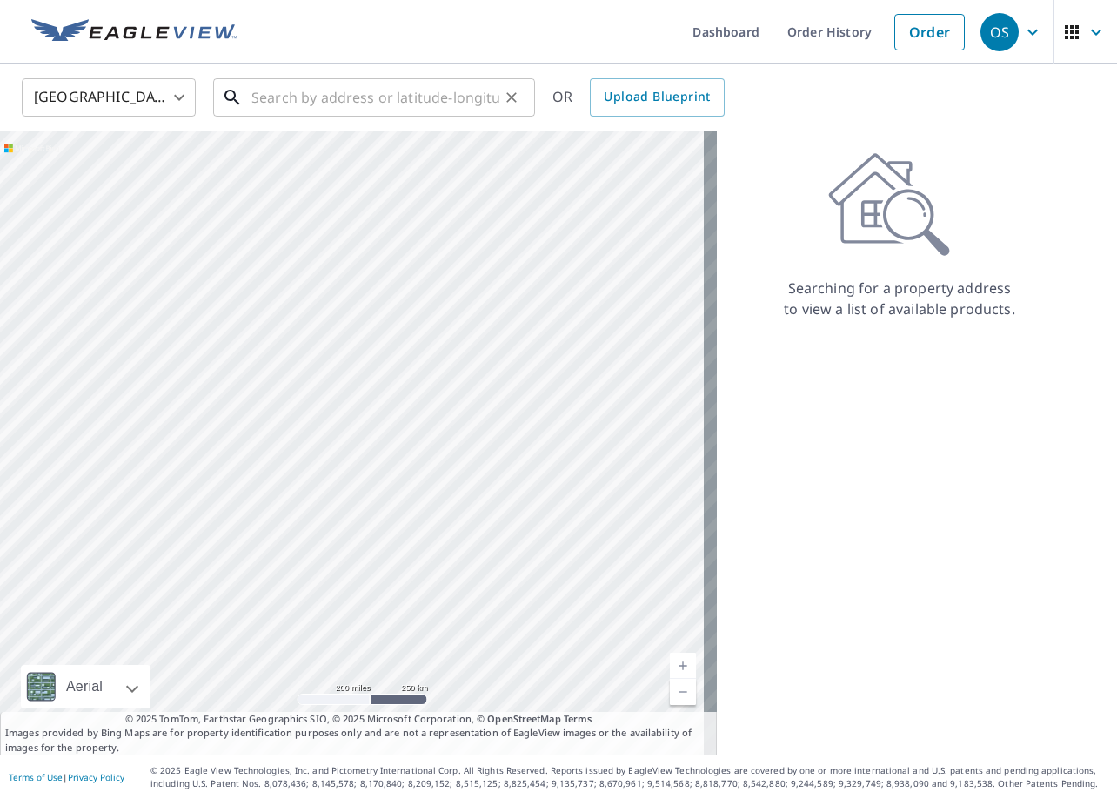
click at [405, 104] on input "text" at bounding box center [375, 97] width 248 height 49
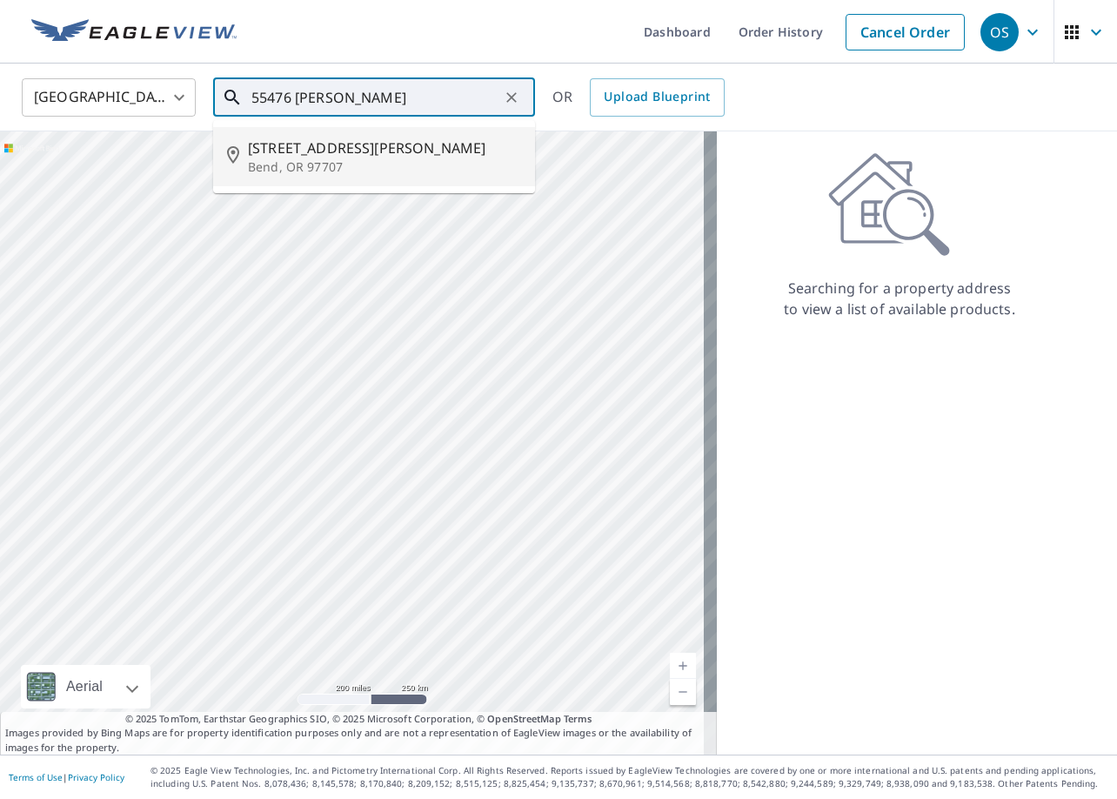
click at [308, 162] on p "Bend, OR 97707" at bounding box center [384, 166] width 273 height 17
type input "[STREET_ADDRESS][PERSON_NAME]"
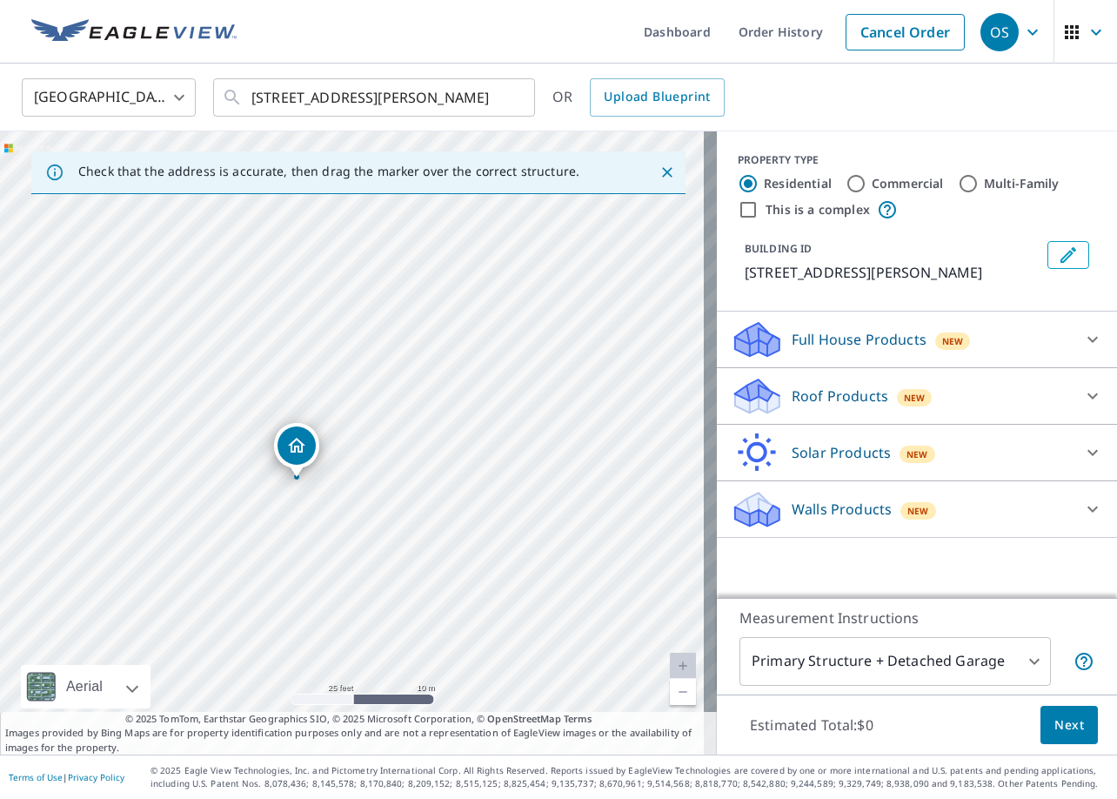
click at [822, 399] on p "Roof Products" at bounding box center [840, 395] width 97 height 21
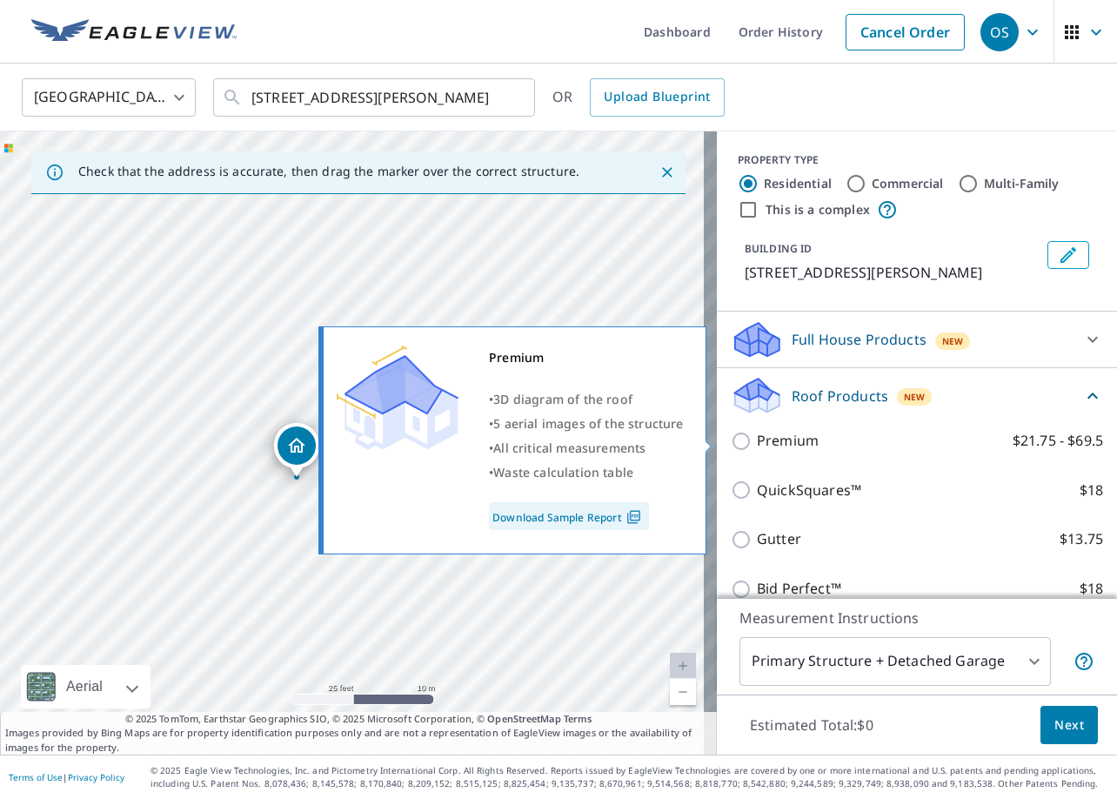
click at [790, 439] on p "Premium" at bounding box center [788, 441] width 62 height 22
click at [757, 439] on input "Premium $21.75 - $69.5" at bounding box center [744, 441] width 26 height 21
checkbox input "true"
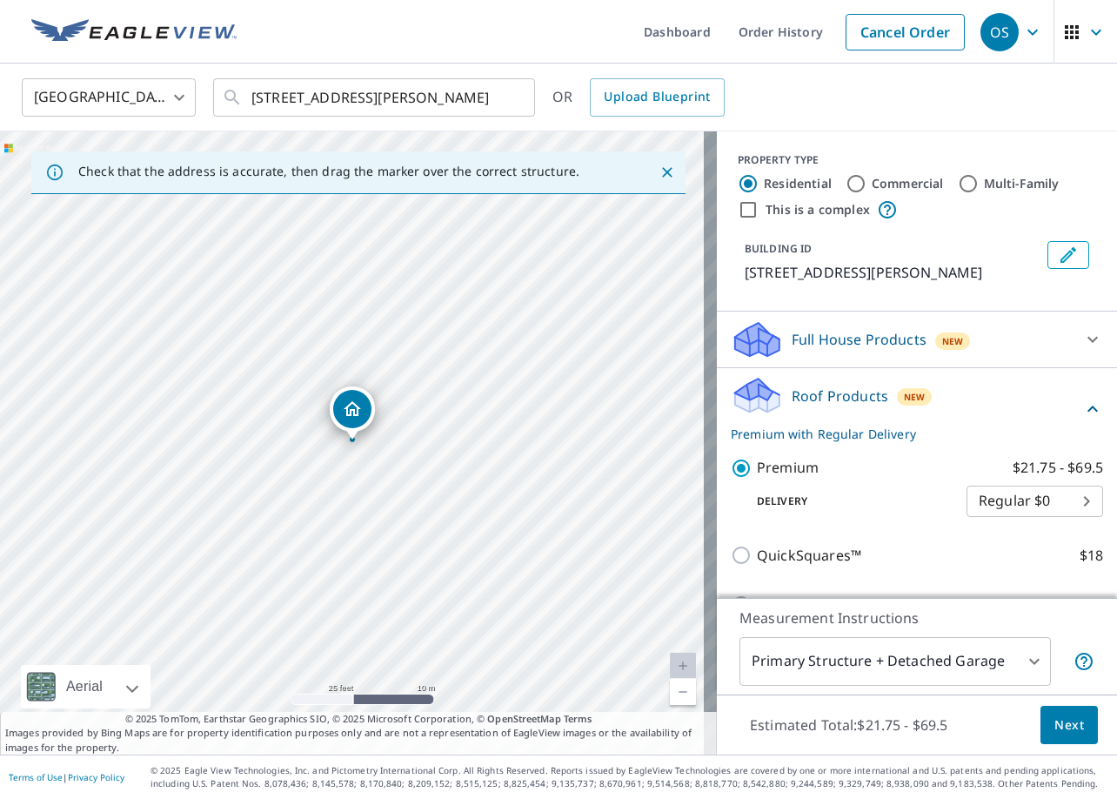
click at [1055, 727] on span "Next" at bounding box center [1070, 725] width 30 height 22
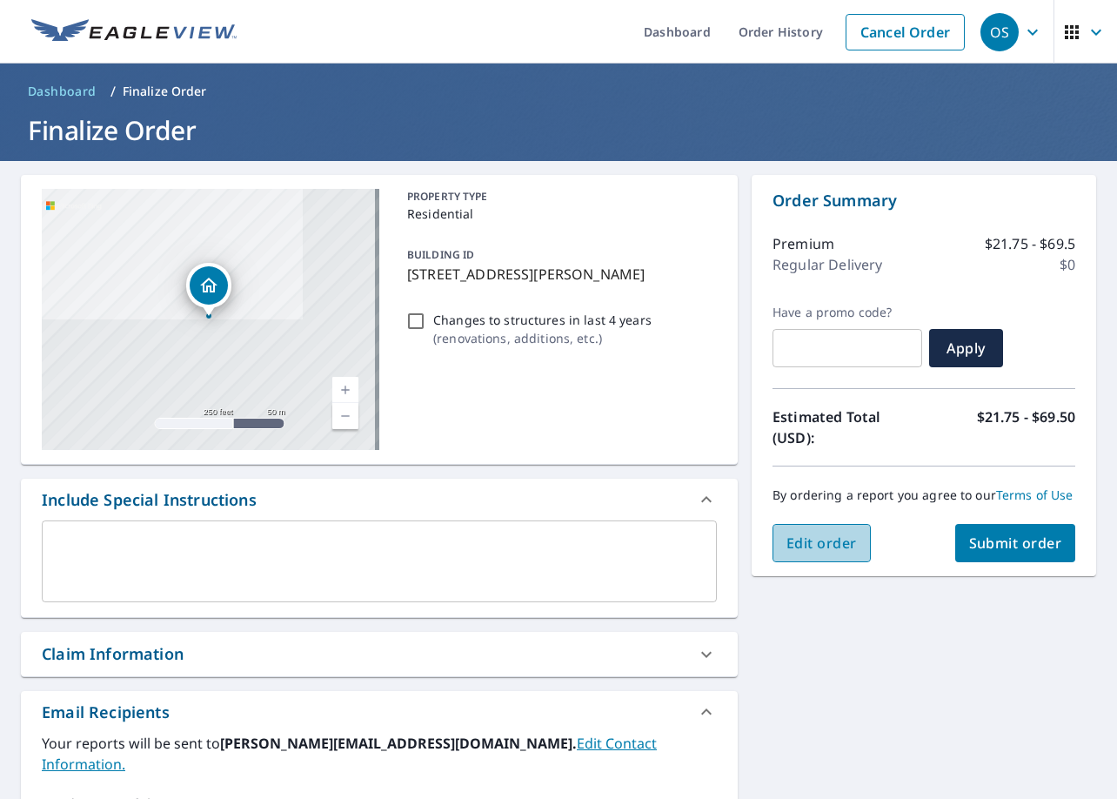
click at [799, 543] on span "Edit order" at bounding box center [822, 542] width 70 height 19
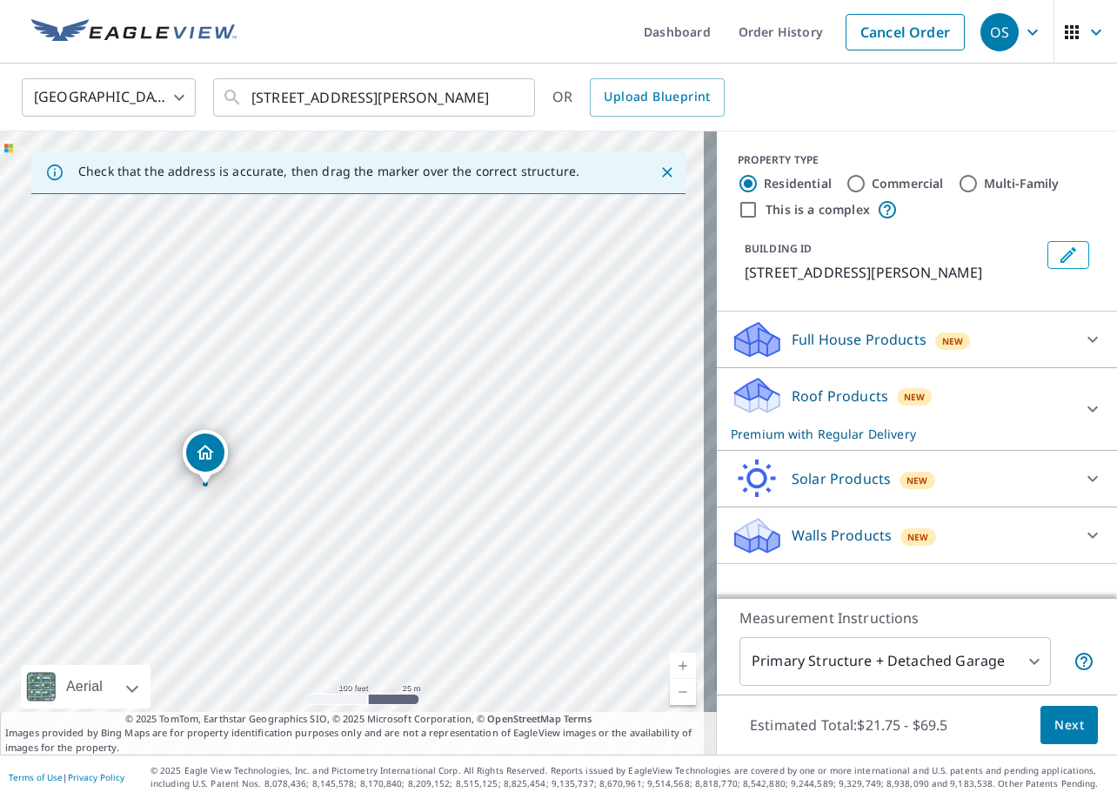
drag, startPoint x: 584, startPoint y: 407, endPoint x: 441, endPoint y: 449, distance: 148.7
click at [441, 449] on div "55476 Richard Way Bend, OR 97707" at bounding box center [358, 442] width 717 height 623
drag, startPoint x: 205, startPoint y: 452, endPoint x: 419, endPoint y: 365, distance: 230.3
click at [1060, 726] on span "Next" at bounding box center [1070, 725] width 30 height 22
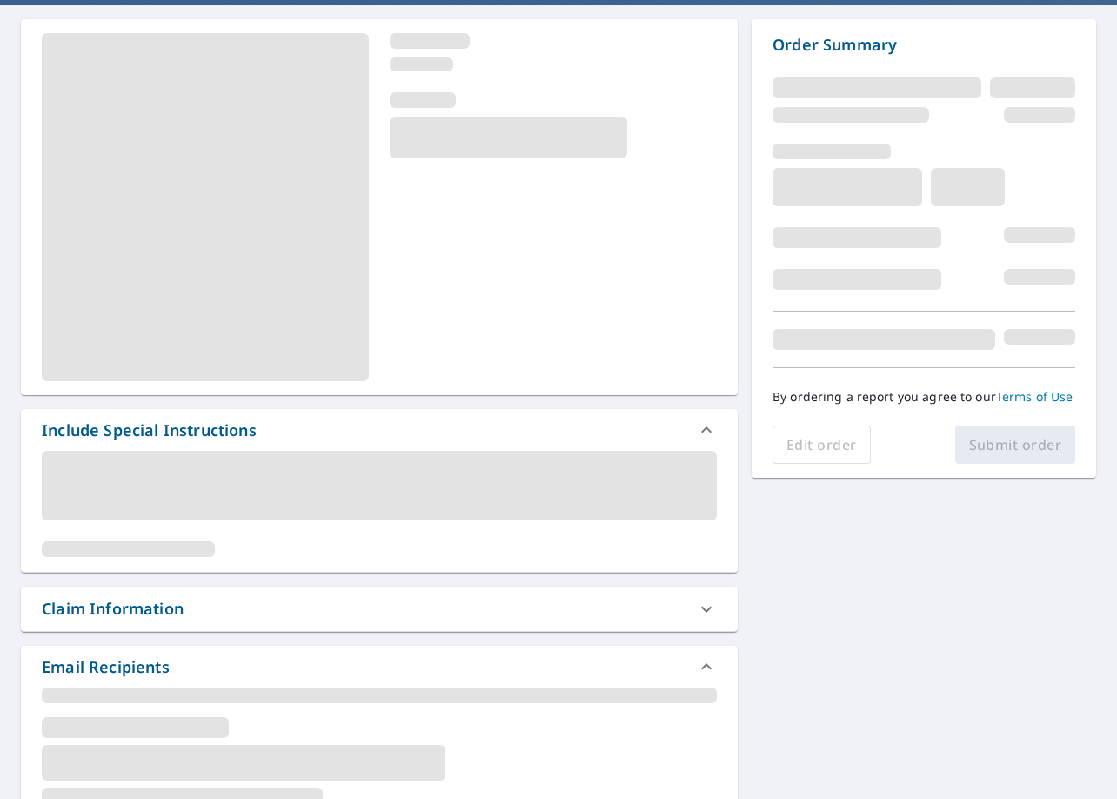
scroll to position [174, 0]
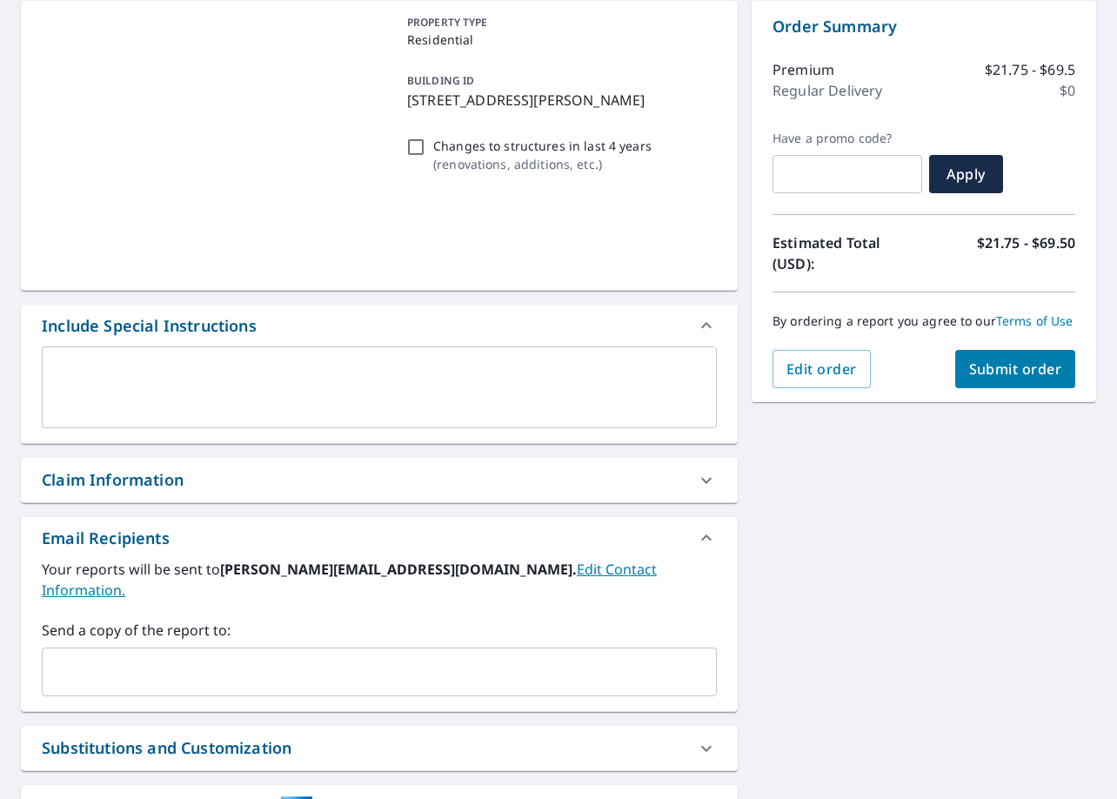
click at [258, 590] on div "Your reports will be sent to dan@cbxgeneralcontractor.com. Edit Contact Informa…" at bounding box center [379, 627] width 675 height 137
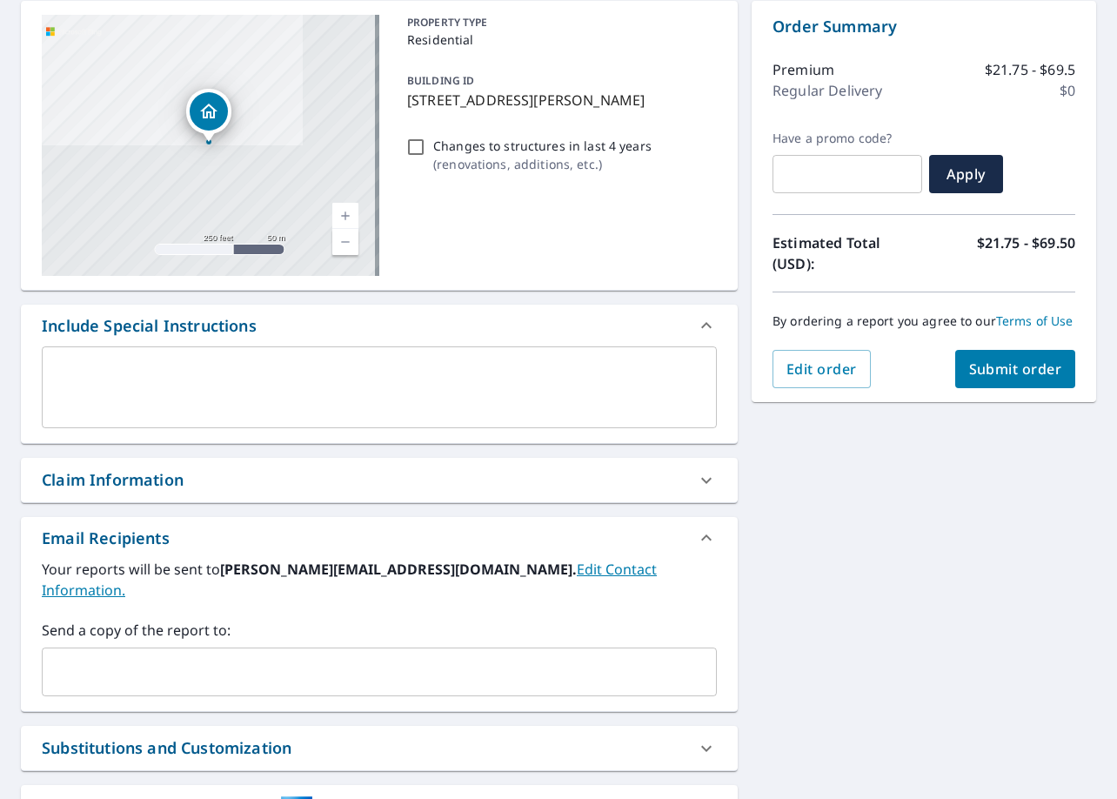
click at [228, 467] on div "Claim Information" at bounding box center [379, 480] width 717 height 44
click at [301, 485] on div "Claim Information" at bounding box center [364, 479] width 644 height 23
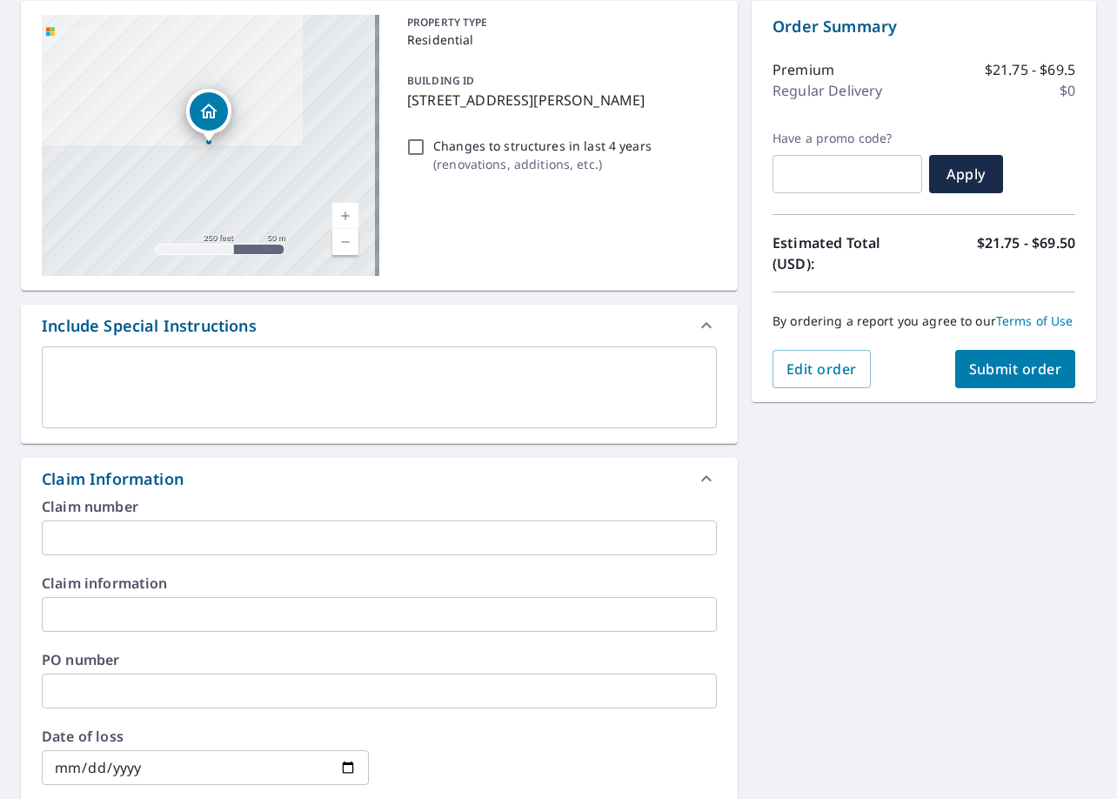
click at [295, 534] on input "text" at bounding box center [379, 537] width 675 height 35
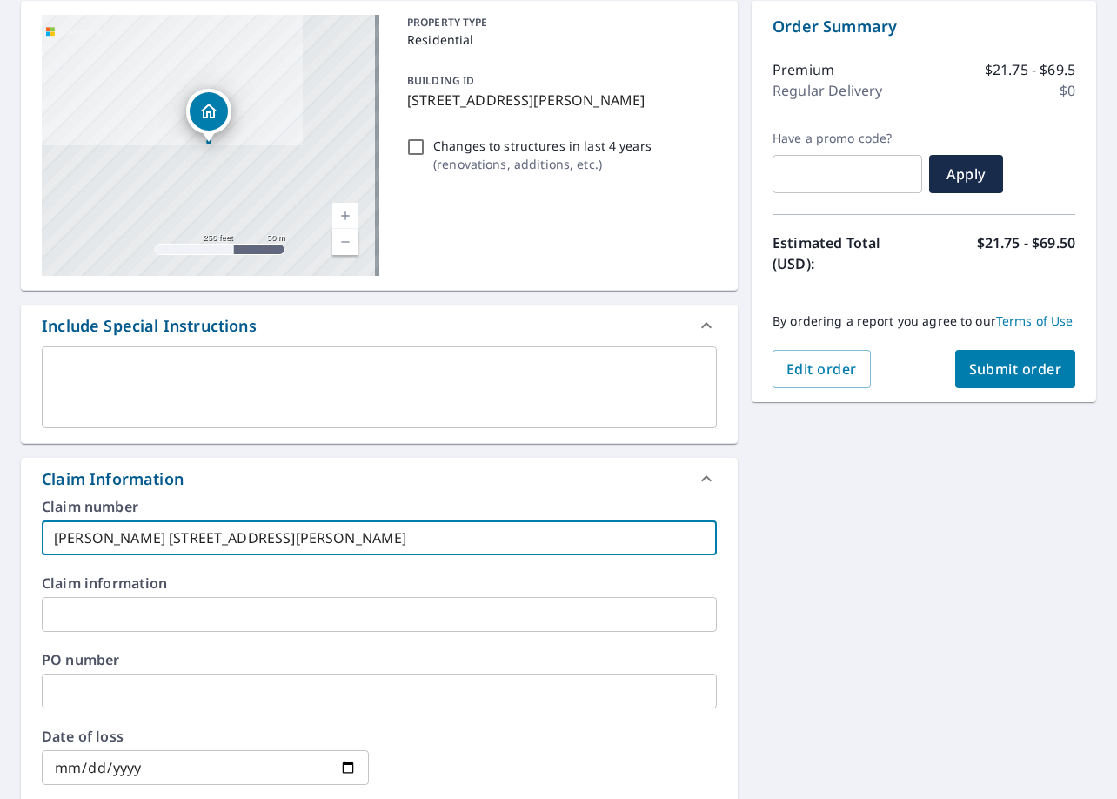
type input "Kline 55476 Richard Way"
click at [1030, 368] on span "Submit order" at bounding box center [1015, 368] width 93 height 19
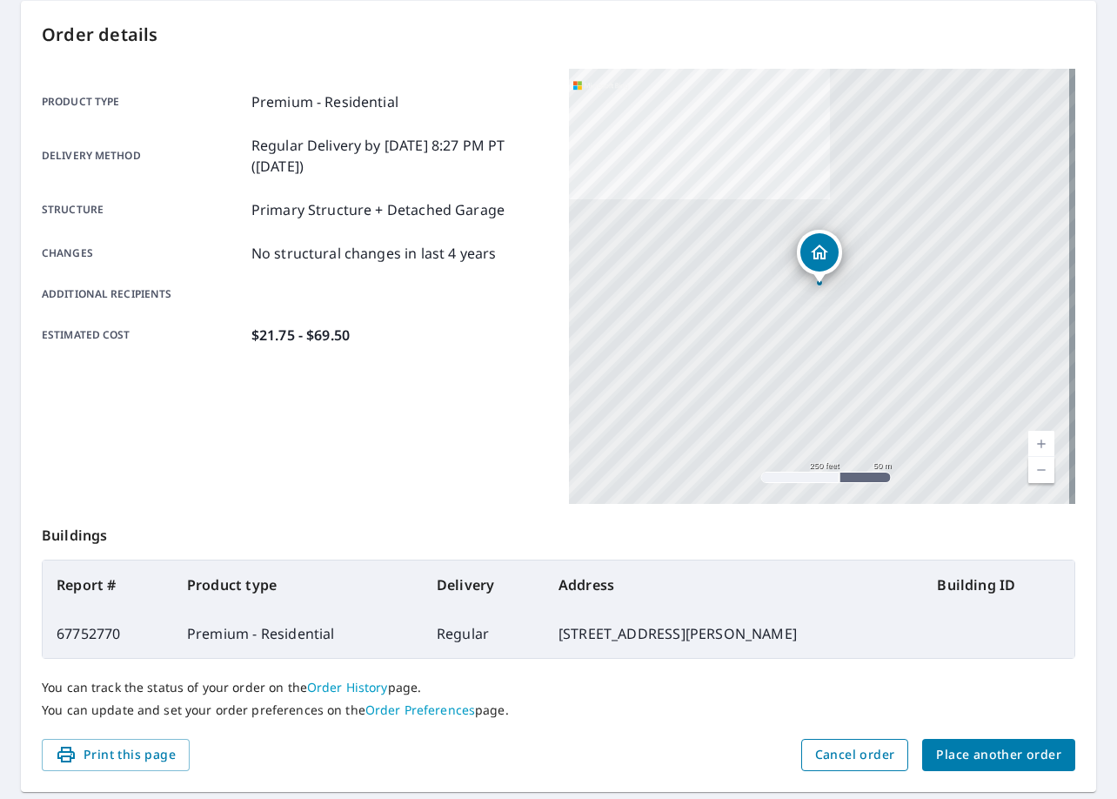
click at [872, 749] on span "Cancel order" at bounding box center [855, 755] width 80 height 22
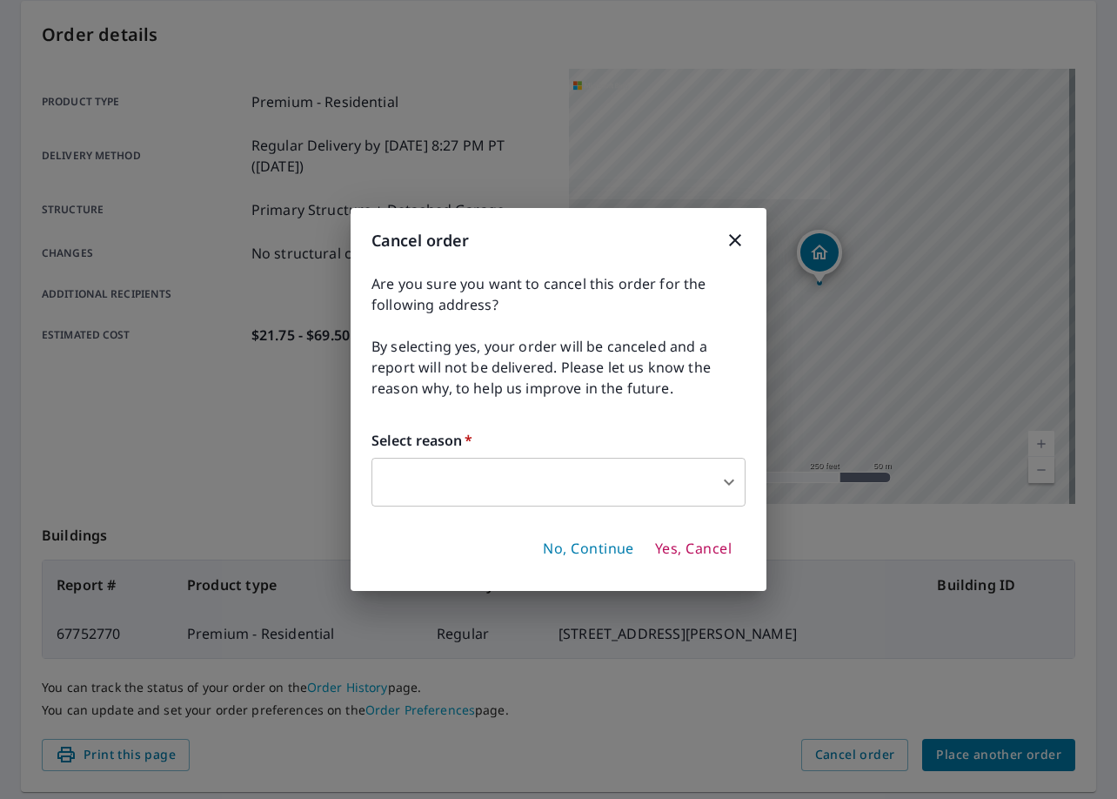
click at [700, 549] on span "Yes, Cancel" at bounding box center [693, 548] width 77 height 19
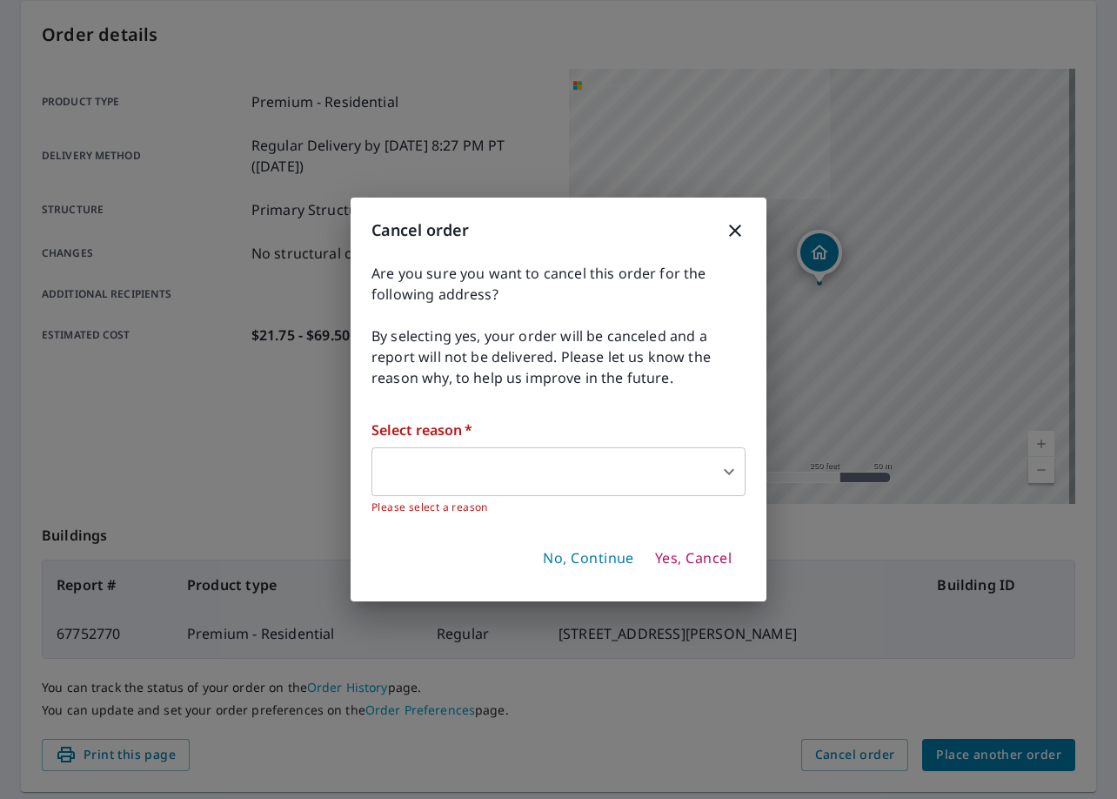
click at [515, 476] on body "OS OS Dashboard Order History Order OS Order Submitted Order details Product ty…" at bounding box center [558, 399] width 1117 height 799
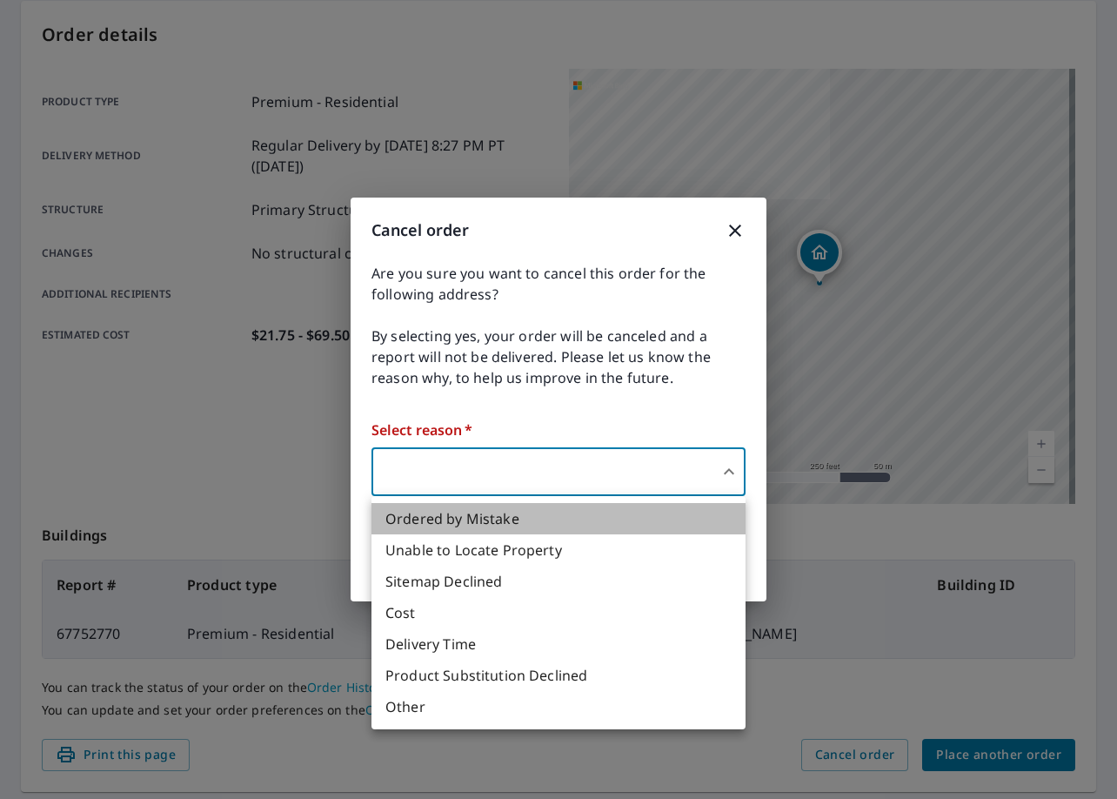
click at [495, 520] on li "Ordered by Mistake" at bounding box center [559, 518] width 374 height 31
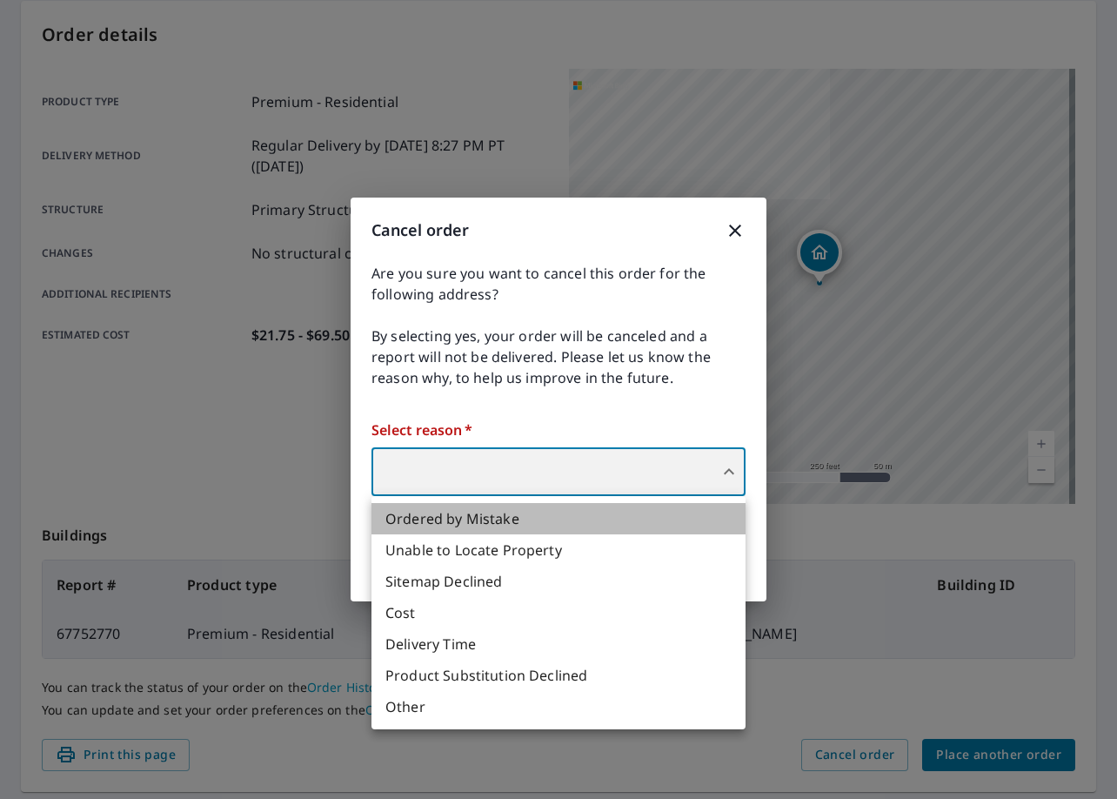
type input "30"
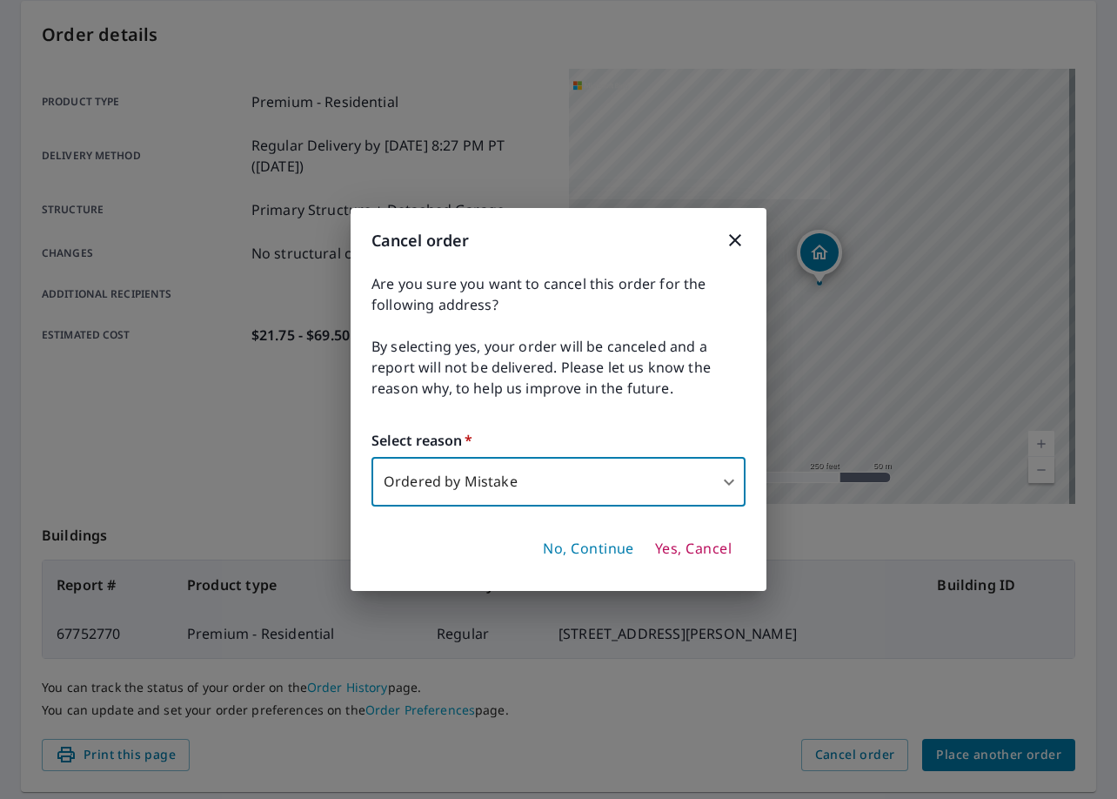
click at [696, 546] on span "Yes, Cancel" at bounding box center [693, 548] width 77 height 19
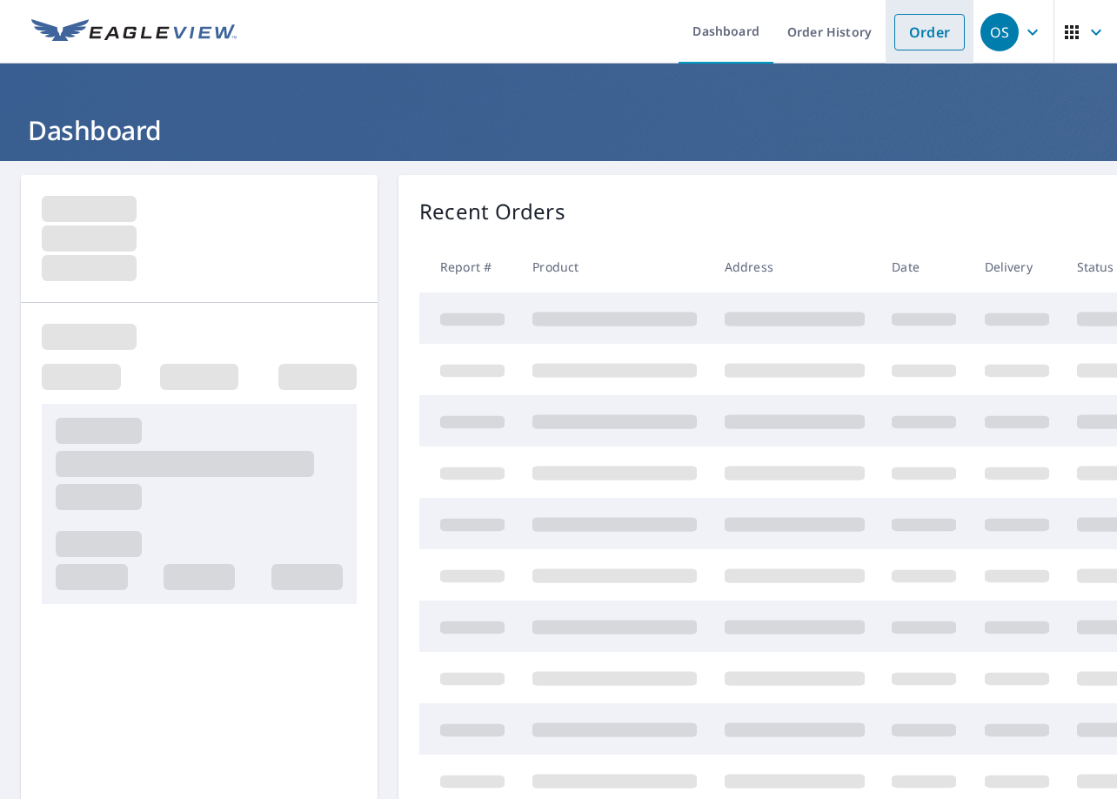
click at [919, 23] on link "Order" at bounding box center [930, 32] width 70 height 37
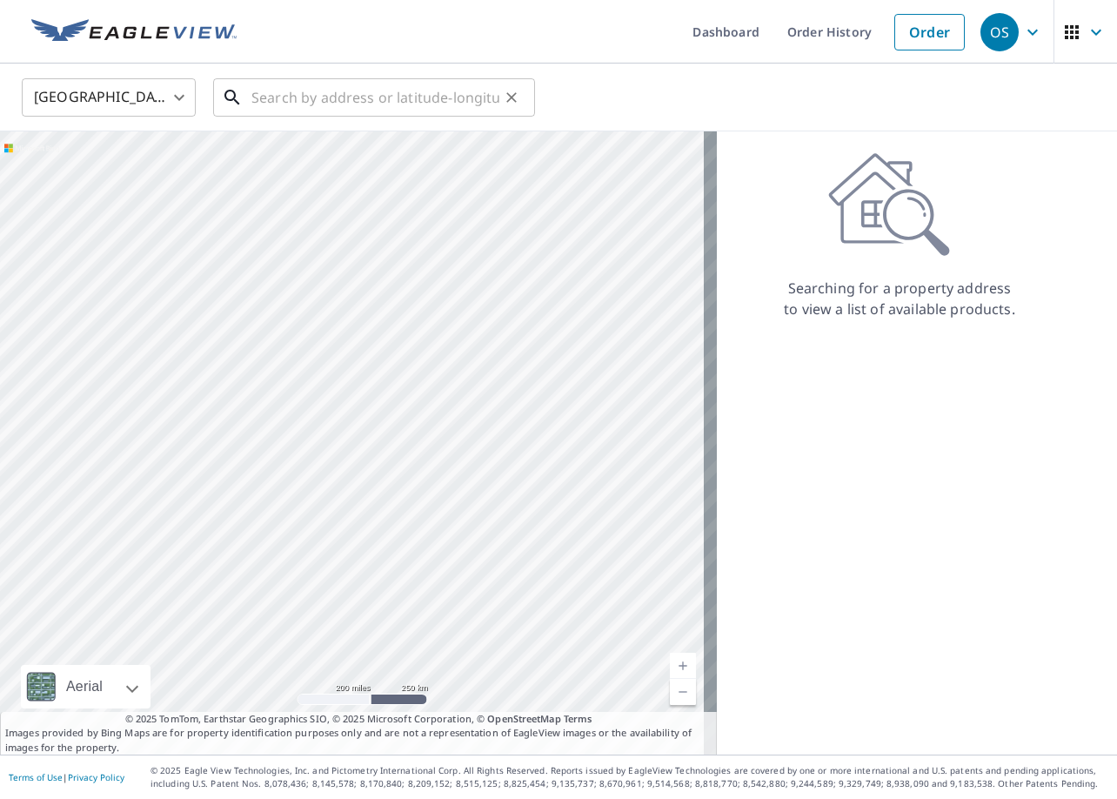
click at [413, 104] on input "text" at bounding box center [375, 97] width 248 height 49
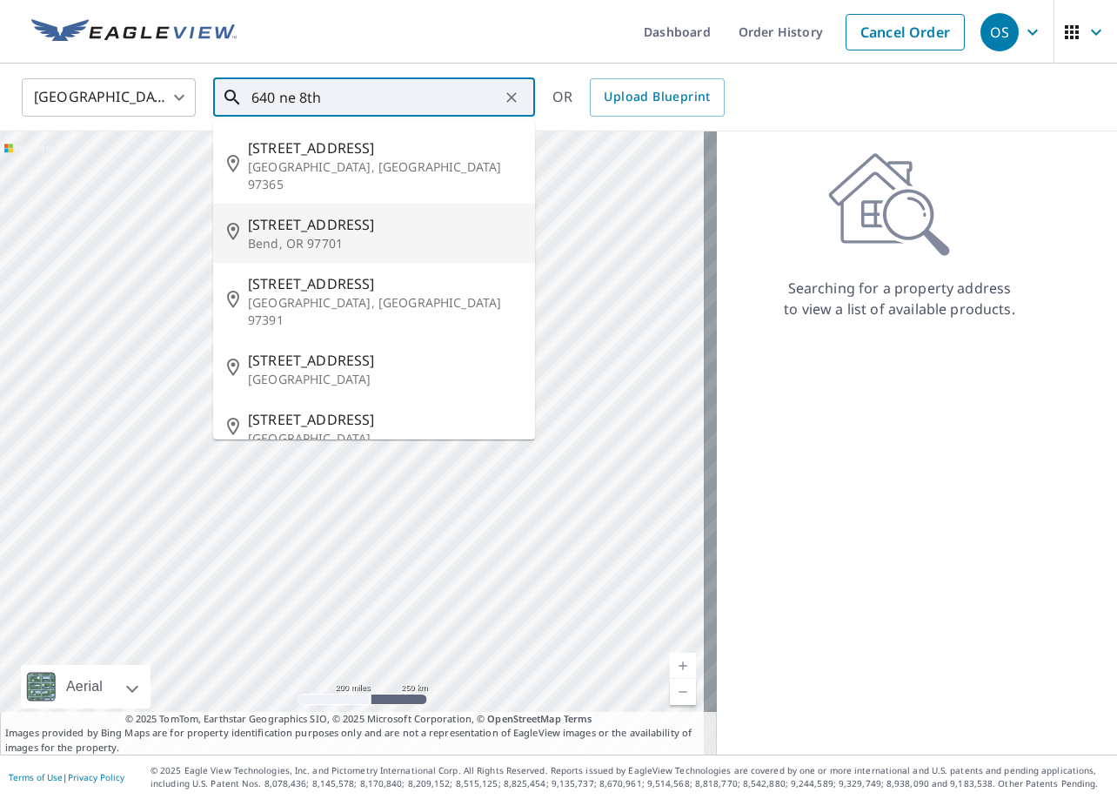
click at [332, 235] on p "Bend, OR 97701" at bounding box center [384, 243] width 273 height 17
type input "[STREET_ADDRESS]"
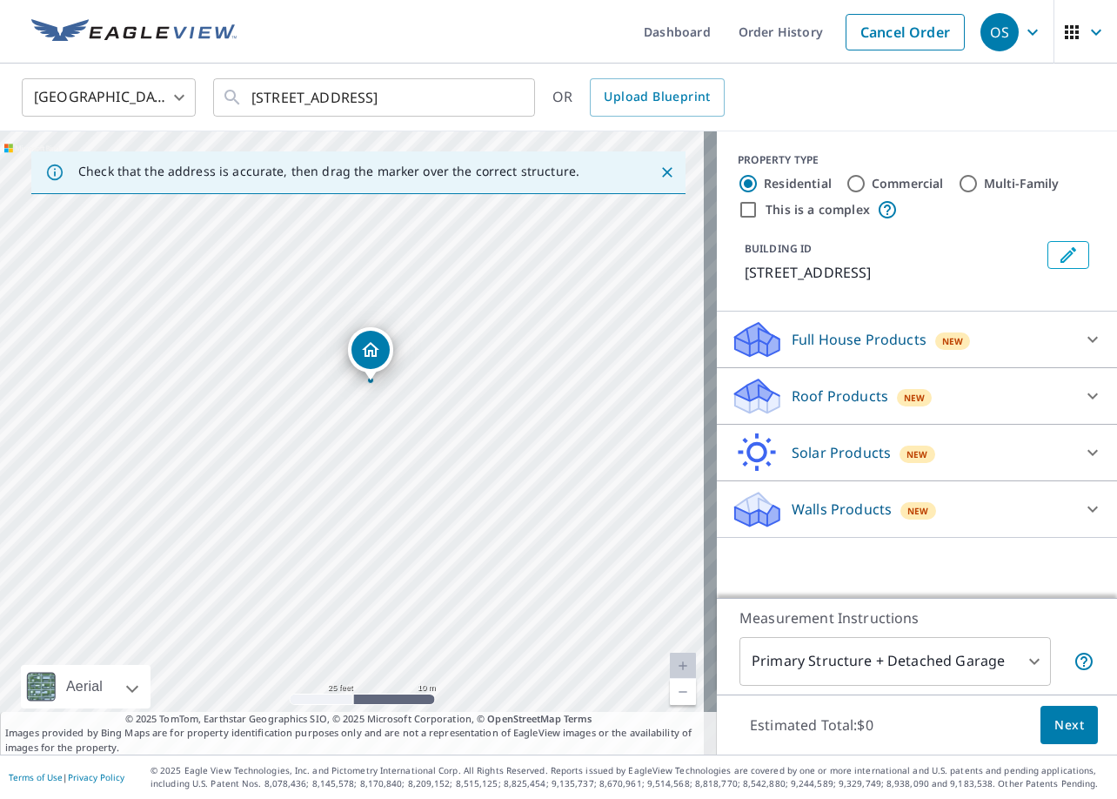
click at [824, 399] on p "Roof Products" at bounding box center [840, 395] width 97 height 21
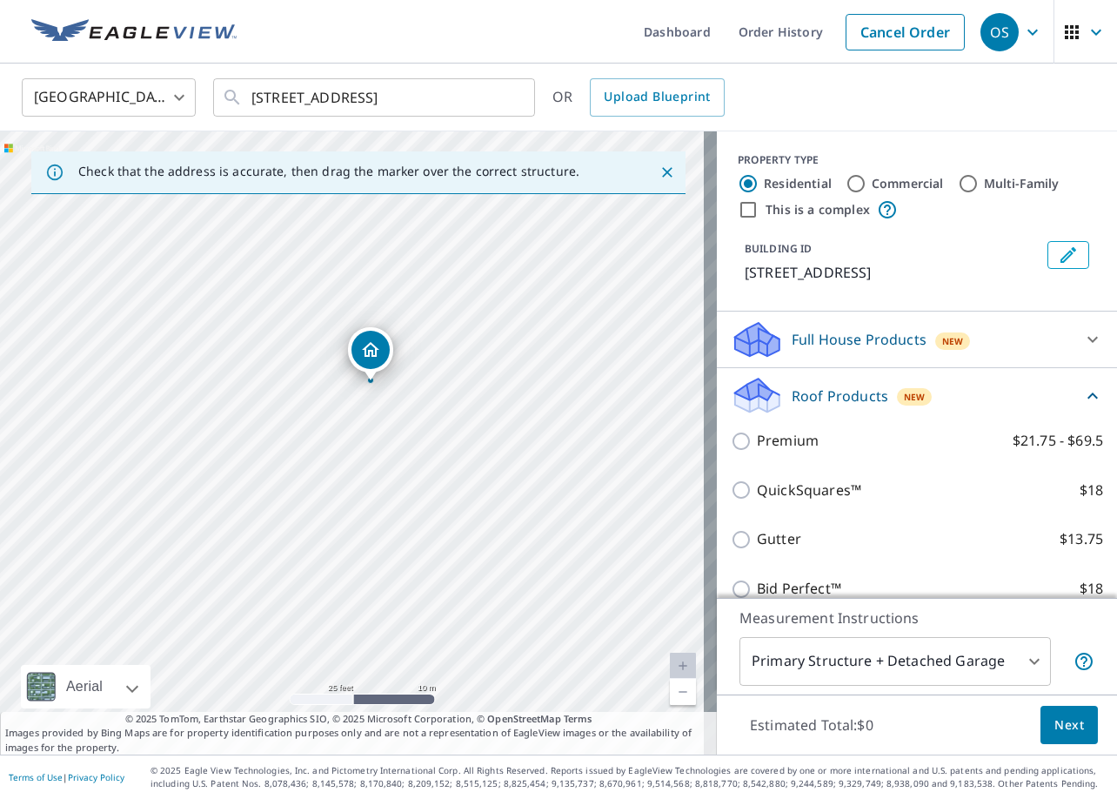
click at [795, 439] on p "Premium" at bounding box center [788, 441] width 62 height 22
click at [757, 439] on input "Premium $21.75 - $69.5" at bounding box center [744, 441] width 26 height 21
checkbox input "true"
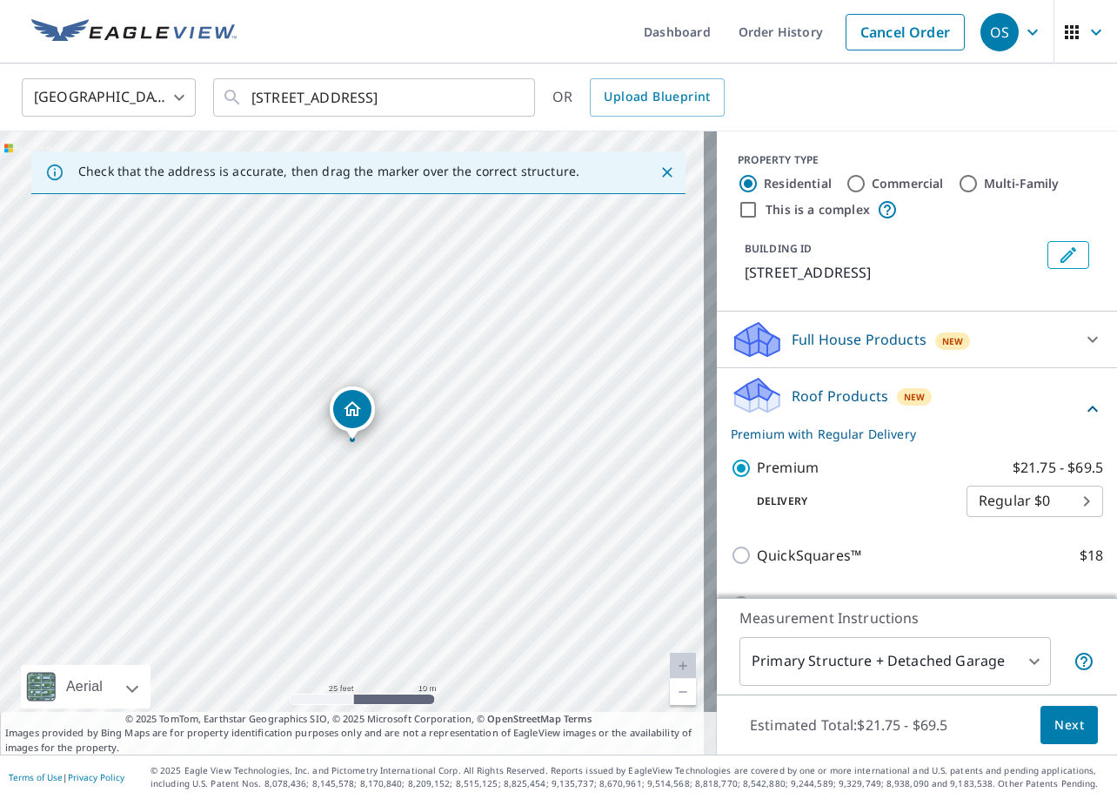
click at [1080, 732] on button "Next" at bounding box center [1069, 725] width 57 height 39
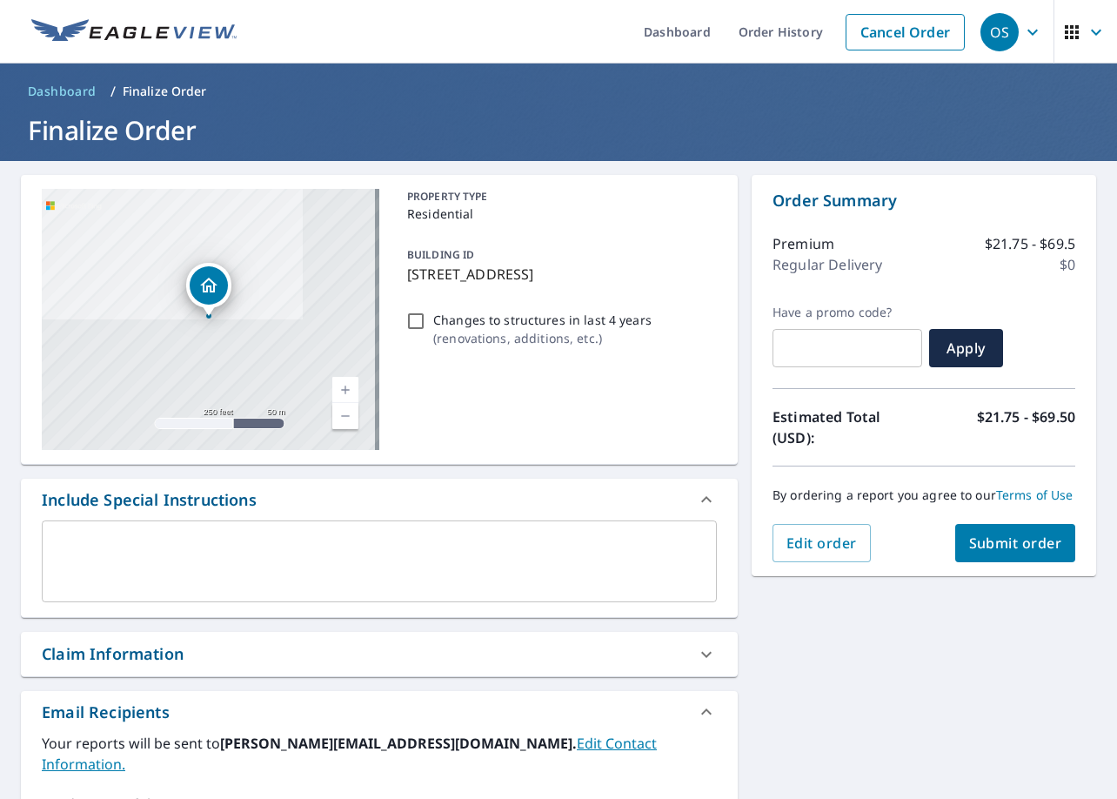
click at [238, 646] on div "Claim Information" at bounding box center [364, 653] width 644 height 23
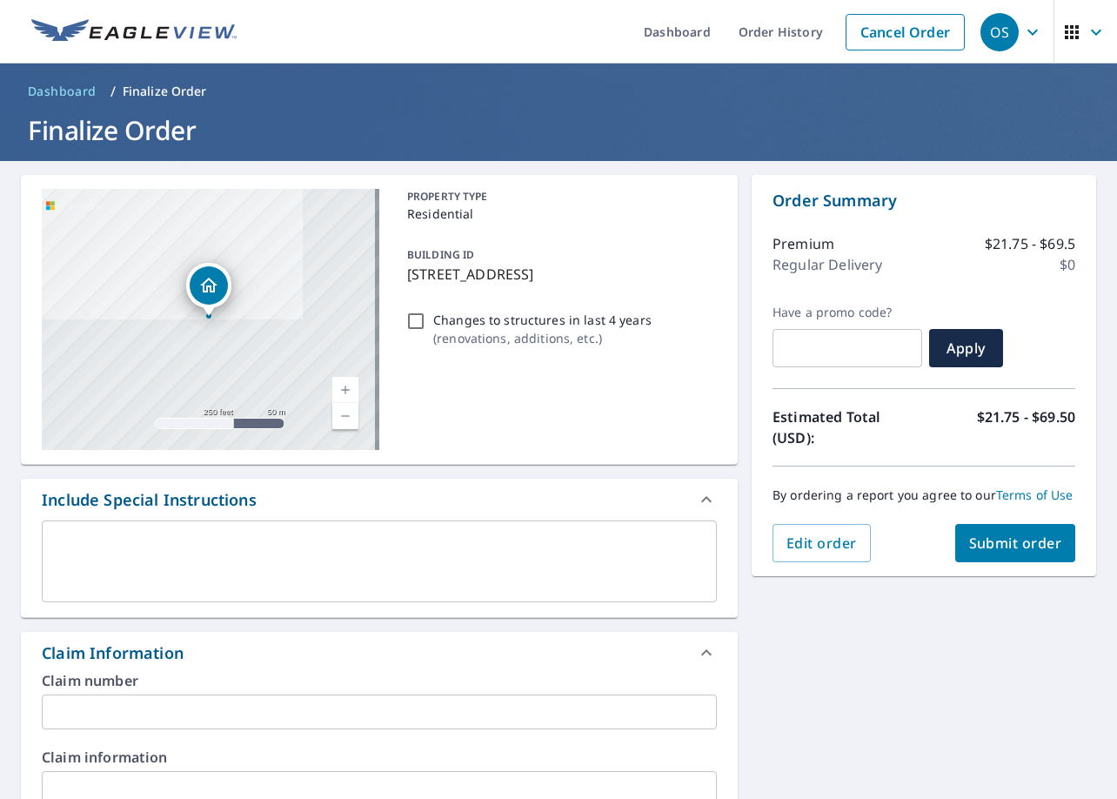
click at [290, 704] on input "text" at bounding box center [379, 711] width 675 height 35
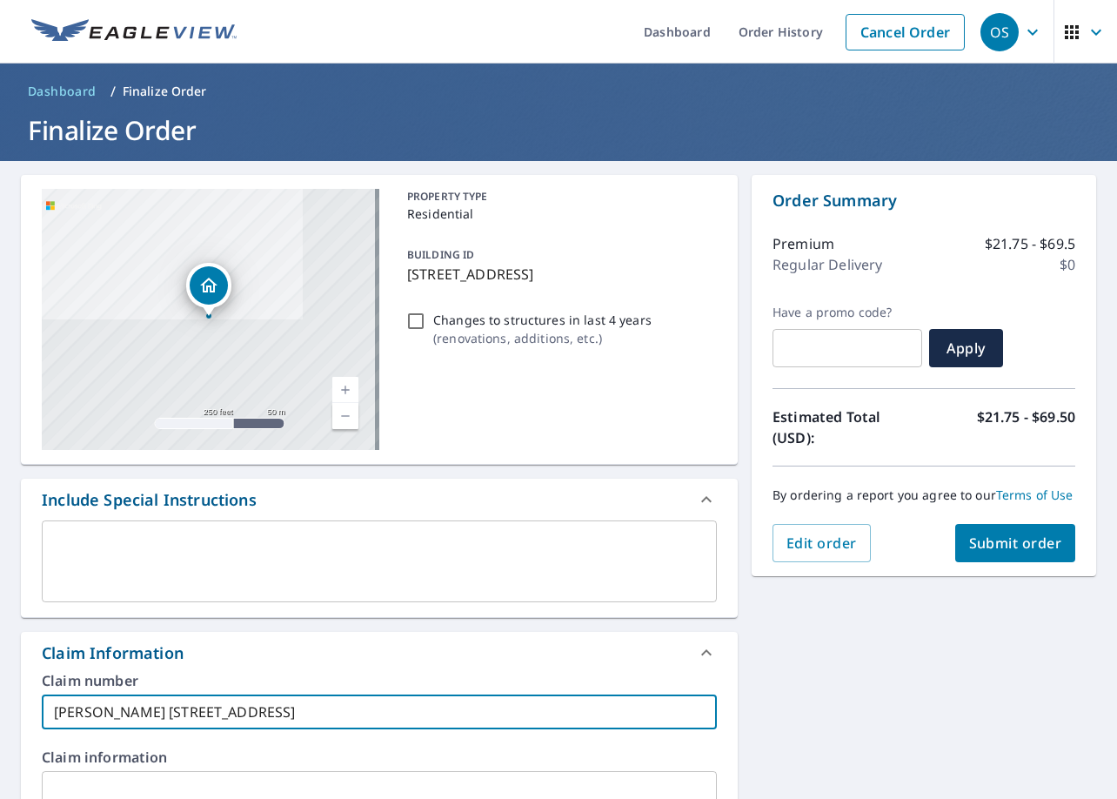
type input "[PERSON_NAME] [STREET_ADDRESS]"
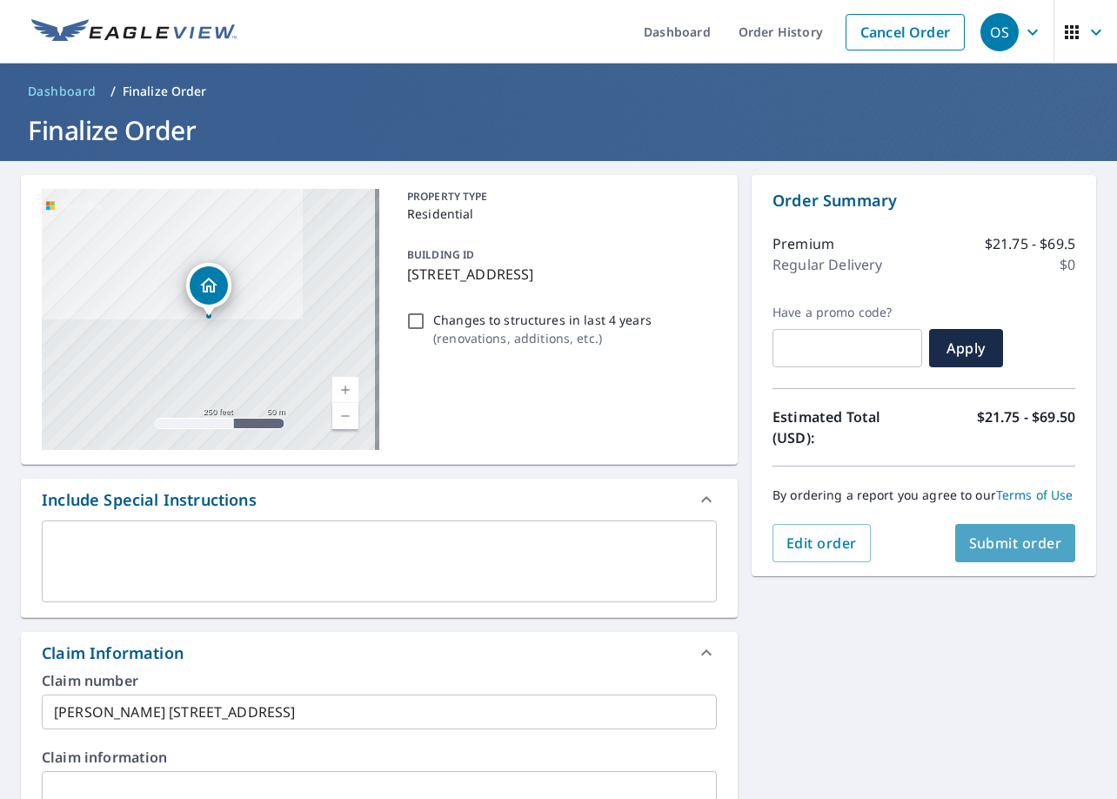
click at [1016, 544] on span "Submit order" at bounding box center [1015, 542] width 93 height 19
